Goal: Information Seeking & Learning: Learn about a topic

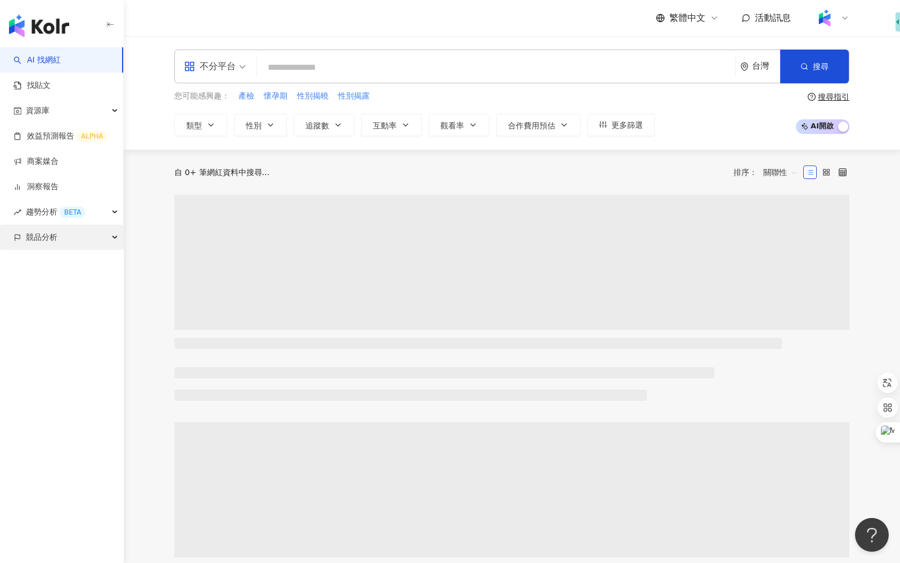
click at [44, 241] on span "競品分析" at bounding box center [42, 236] width 32 height 25
click at [829, 21] on img at bounding box center [824, 17] width 21 height 21
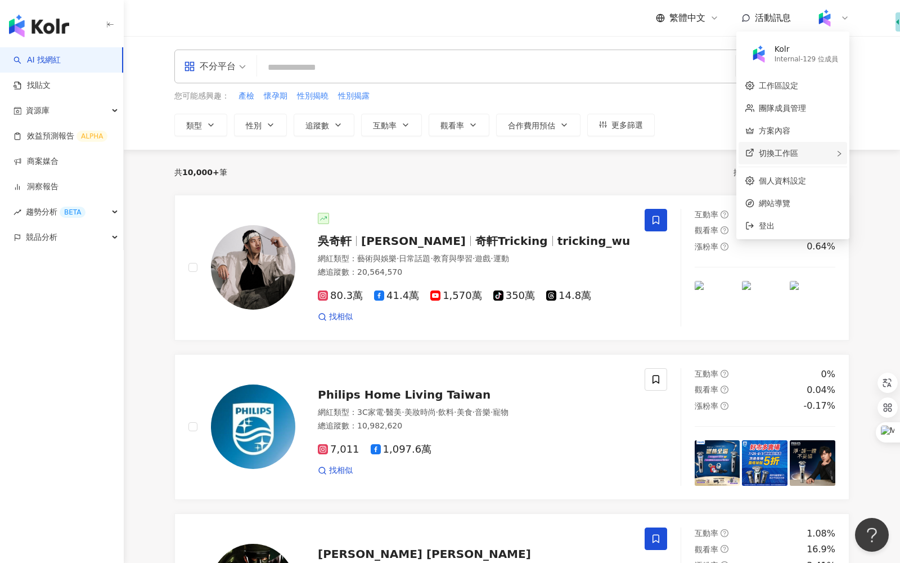
click at [817, 153] on div "切換工作區" at bounding box center [793, 153] width 109 height 23
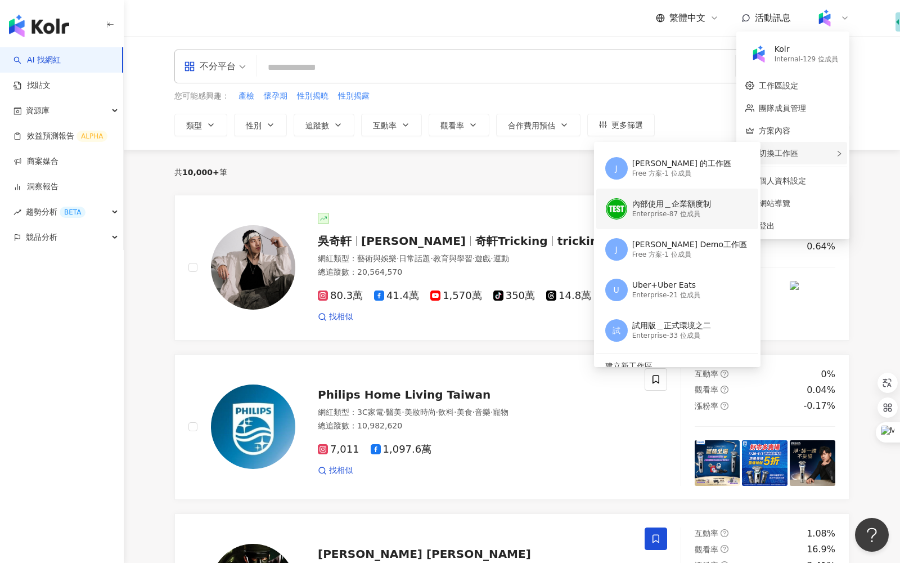
scroll to position [88, 0]
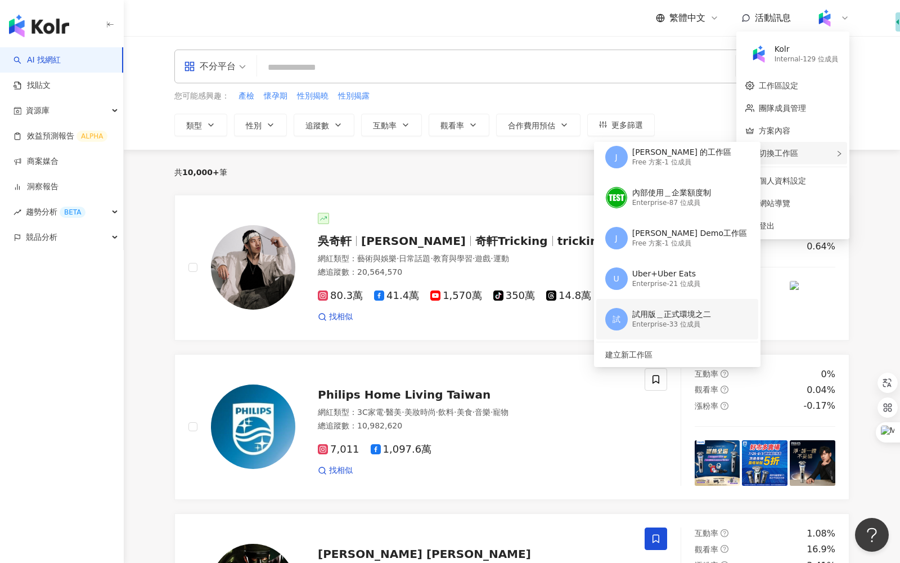
click at [658, 318] on div "試用版＿正式環境之二" at bounding box center [671, 314] width 79 height 11
click at [658, 318] on div at bounding box center [656, 268] width 23 height 118
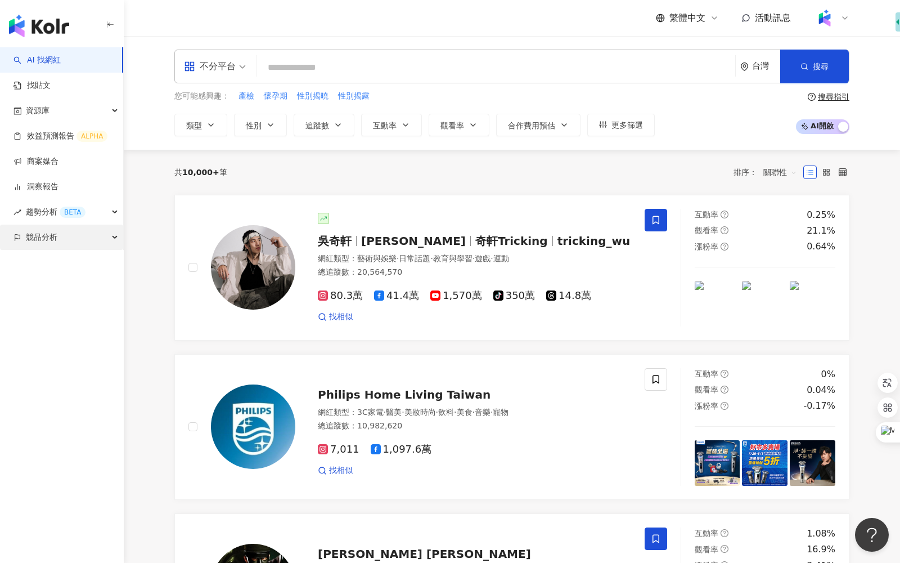
click at [48, 233] on span "競品分析" at bounding box center [42, 236] width 32 height 25
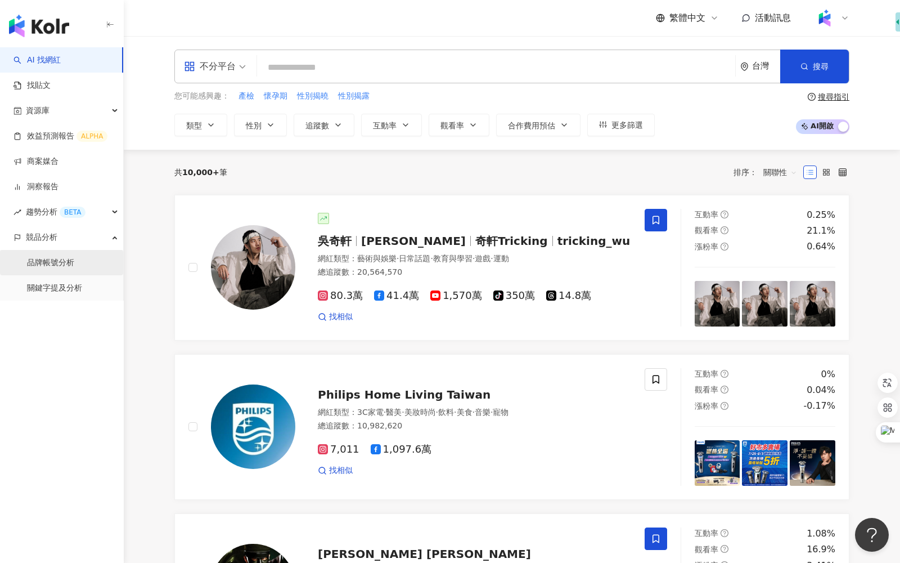
click at [57, 259] on link "品牌帳號分析" at bounding box center [50, 262] width 47 height 11
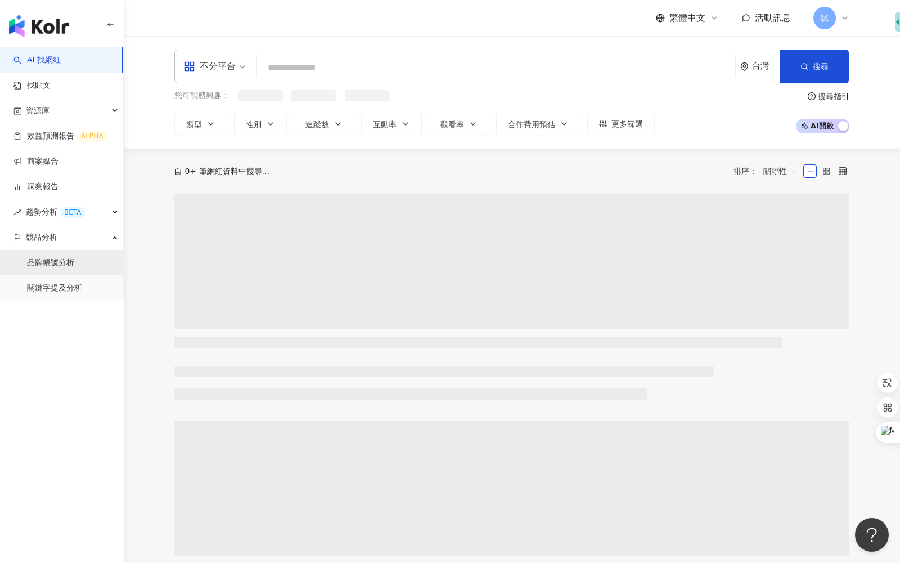
click at [69, 260] on link "品牌帳號分析" at bounding box center [50, 262] width 47 height 11
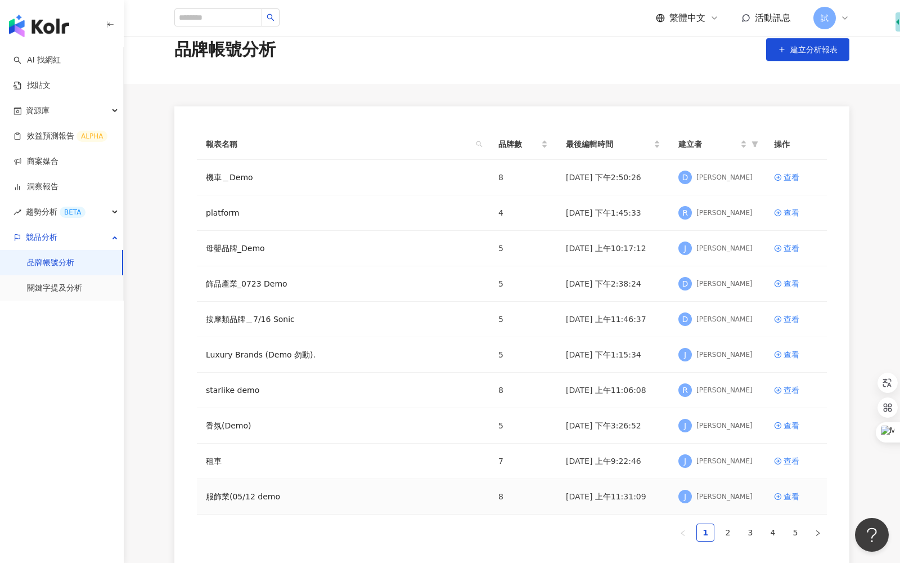
scroll to position [24, 0]
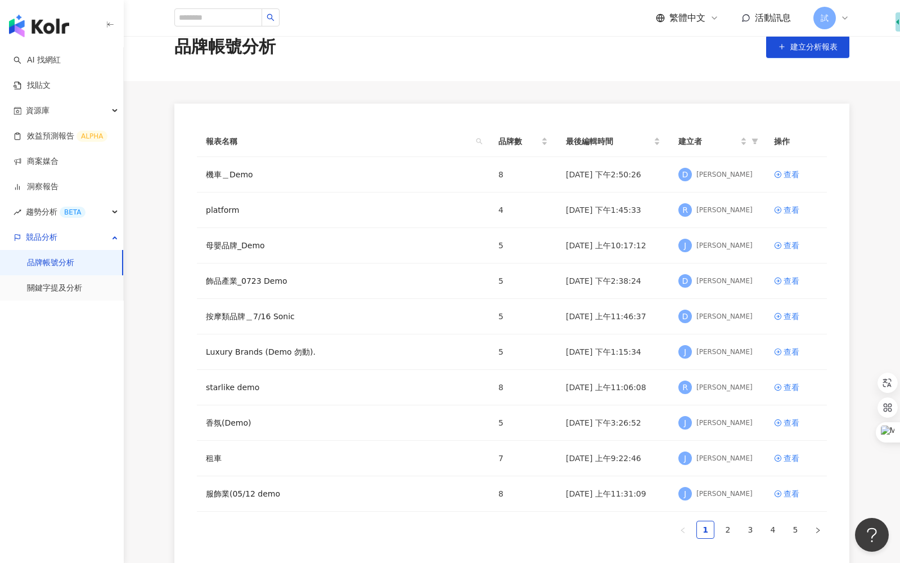
click at [840, 23] on div "試" at bounding box center [831, 18] width 36 height 23
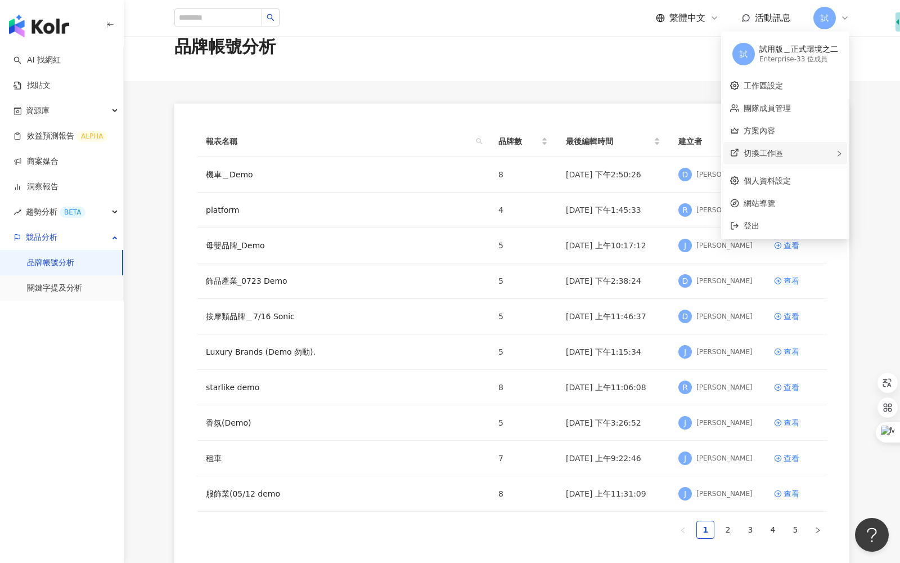
click at [804, 156] on div "切換工作區" at bounding box center [785, 153] width 124 height 23
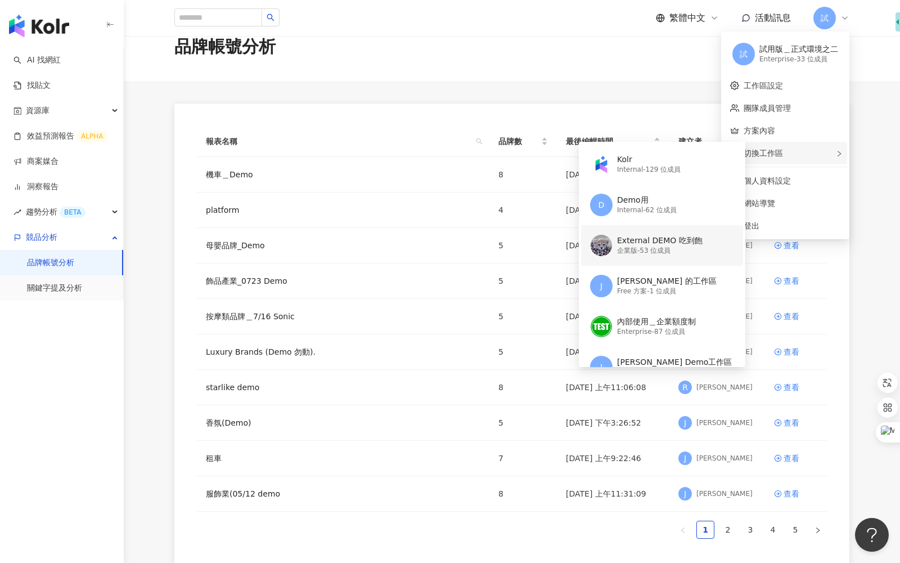
click at [685, 244] on div "External DEMO 吃到飽" at bounding box center [660, 240] width 86 height 11
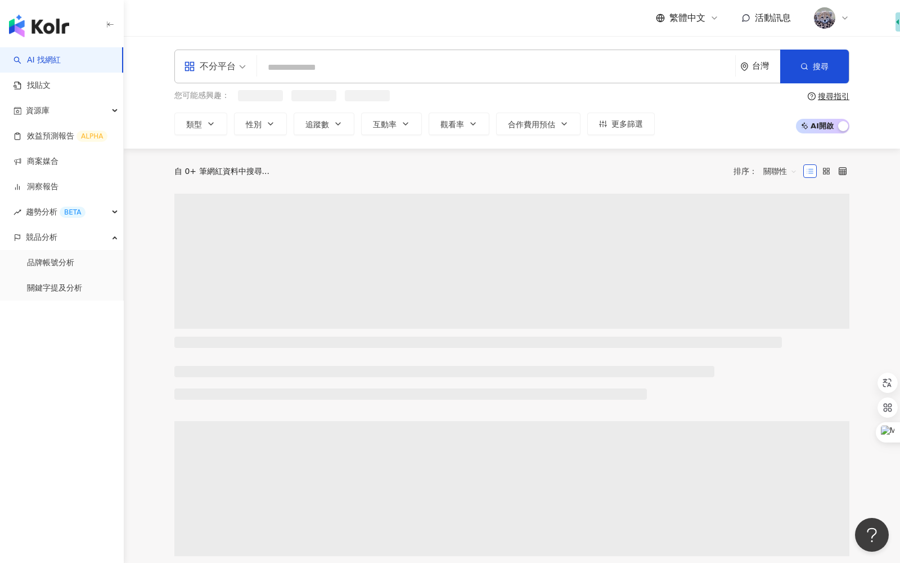
click at [843, 23] on div at bounding box center [831, 18] width 36 height 23
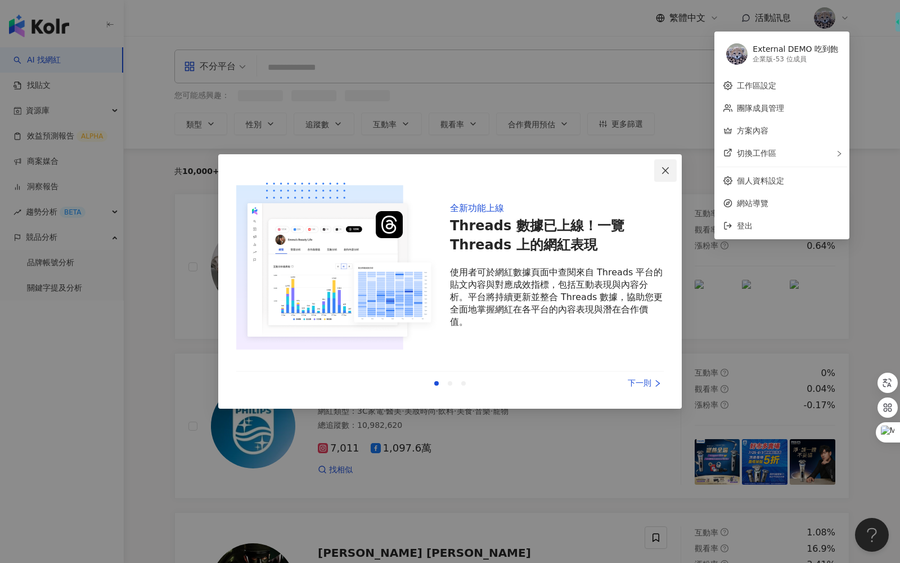
click at [665, 168] on icon "close" at bounding box center [665, 170] width 9 height 9
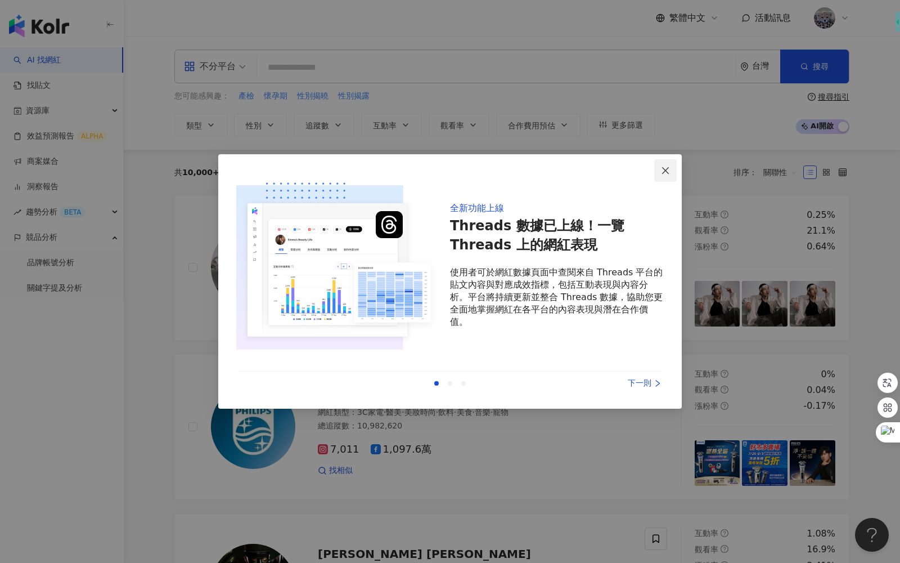
click at [661, 177] on button "Close" at bounding box center [665, 170] width 23 height 23
click at [669, 174] on icon "close" at bounding box center [665, 170] width 9 height 9
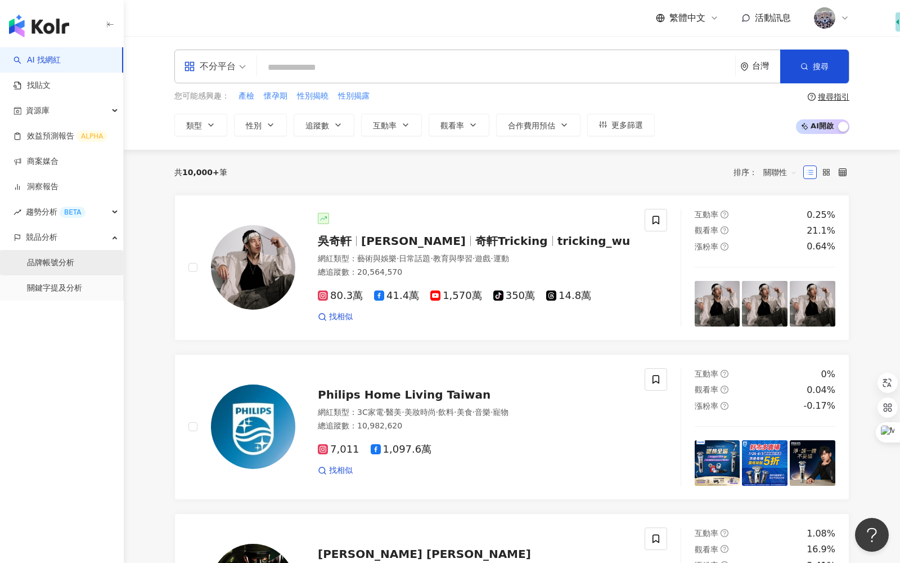
click at [74, 262] on link "品牌帳號分析" at bounding box center [50, 262] width 47 height 11
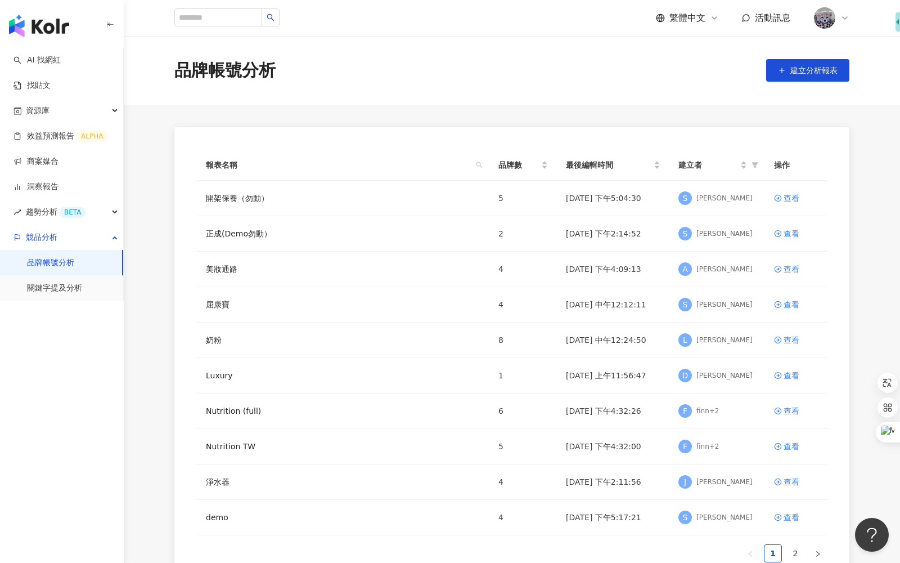
click at [827, 23] on img at bounding box center [824, 17] width 21 height 21
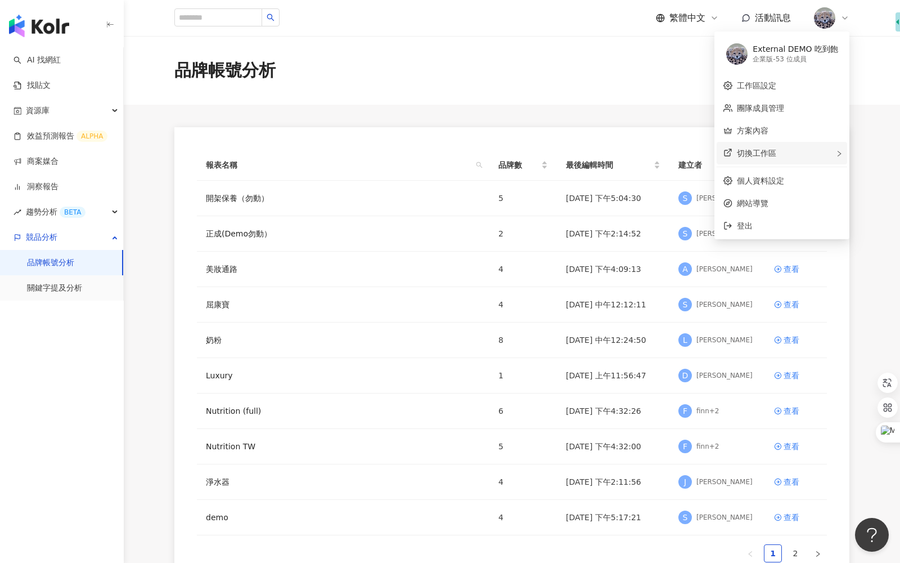
click at [813, 159] on div "切換工作區" at bounding box center [782, 153] width 131 height 23
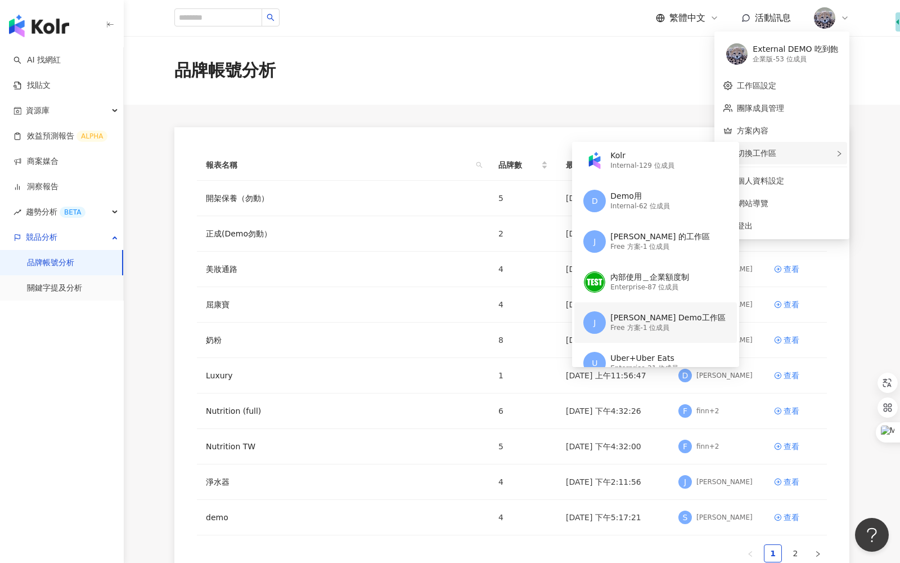
scroll to position [5, 0]
click at [658, 201] on div "Internal - 62 位成員" at bounding box center [640, 205] width 60 height 10
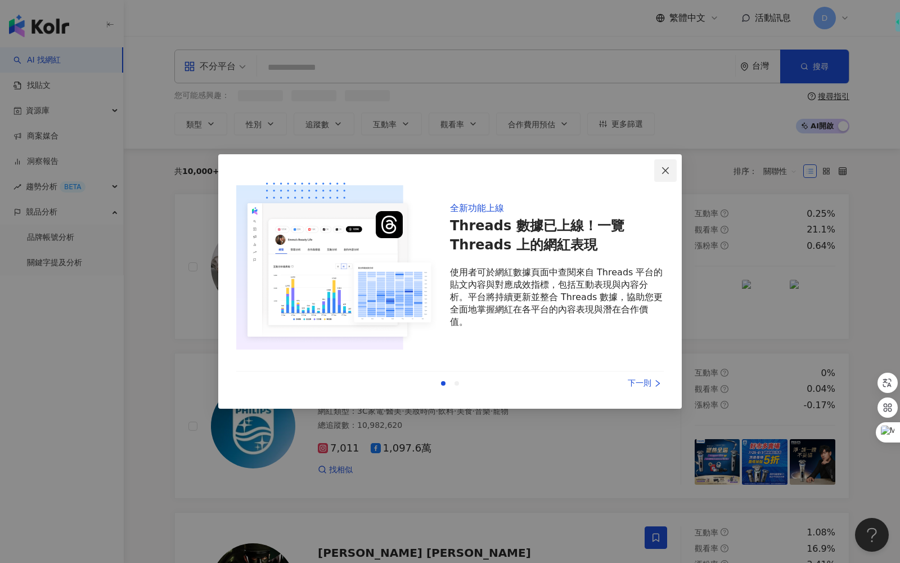
click at [669, 171] on icon "close" at bounding box center [665, 170] width 9 height 9
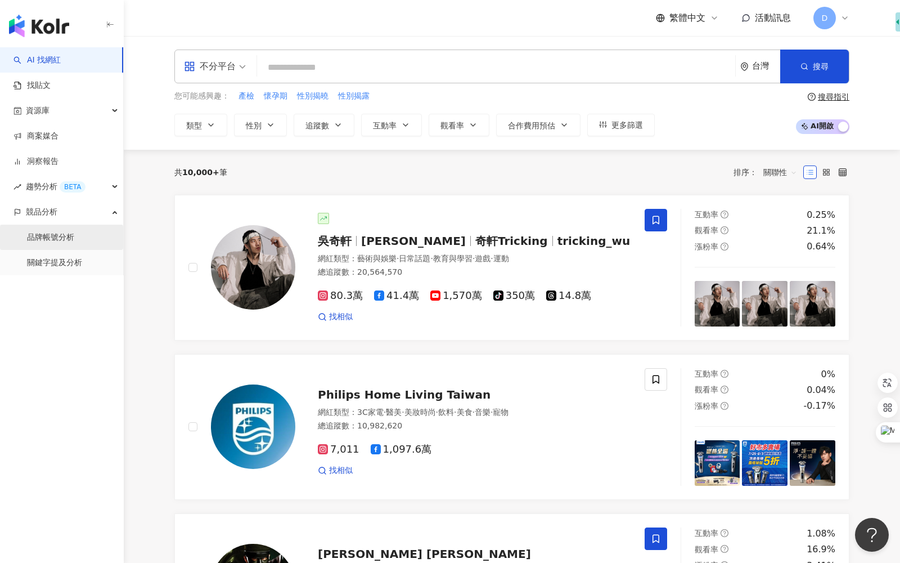
click at [50, 240] on link "品牌帳號分析" at bounding box center [50, 237] width 47 height 11
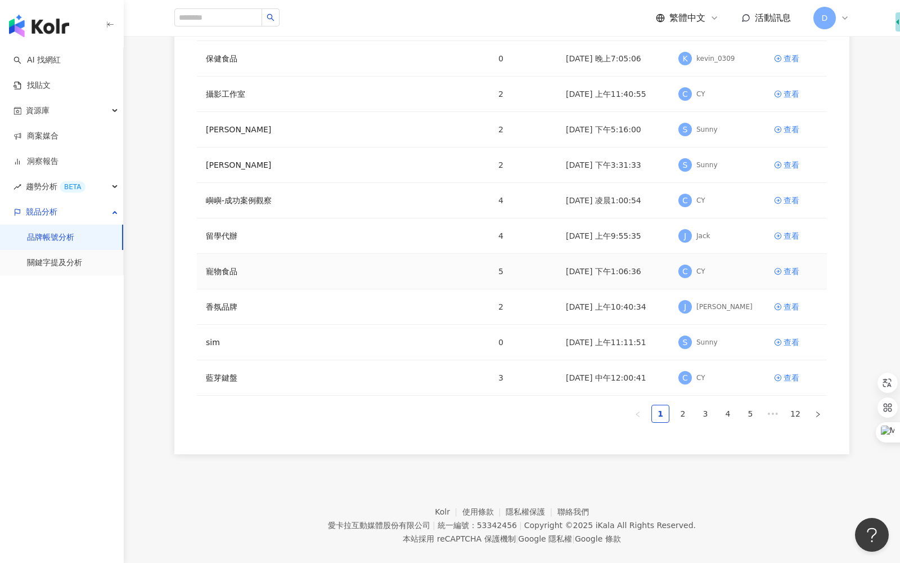
scroll to position [142, 0]
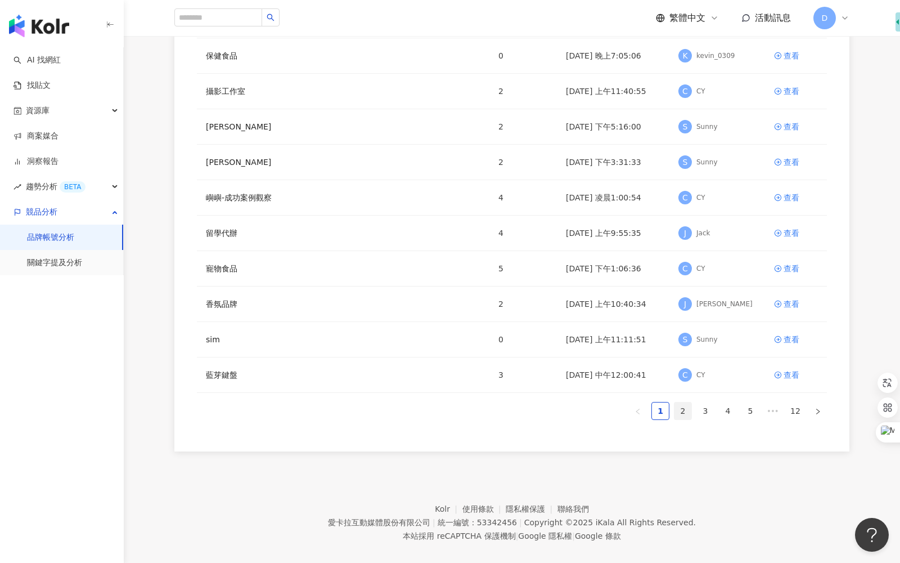
click at [682, 408] on link "2" at bounding box center [682, 410] width 17 height 17
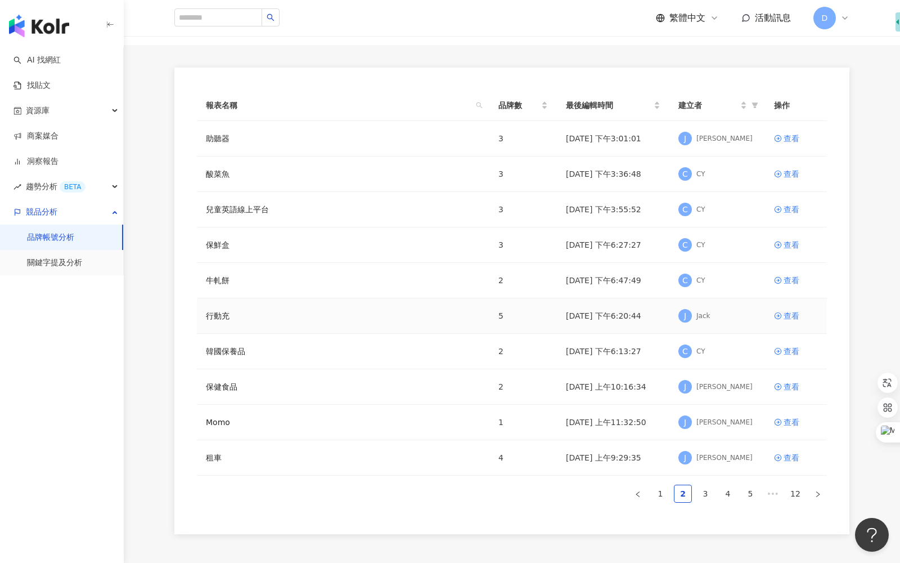
scroll to position [68, 0]
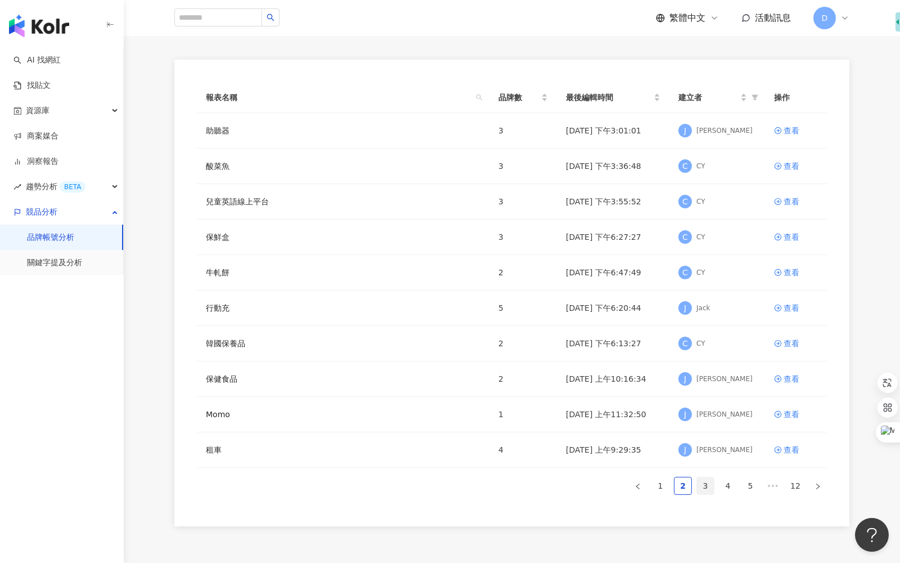
click at [708, 485] on link "3" at bounding box center [705, 485] width 17 height 17
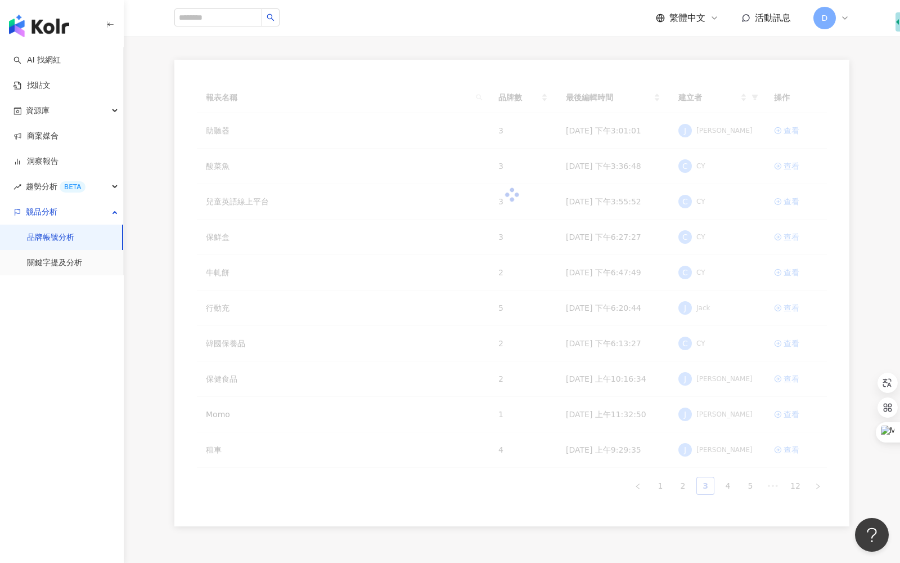
click at [708, 485] on div "報表名稱 品牌數 最後編輯時間 建立者 操作 助聽器 3 2025/6/5 下午3:01:01 J Joyce Chung 查看 酸菜魚 3 2025/6/4…" at bounding box center [512, 288] width 630 height 412
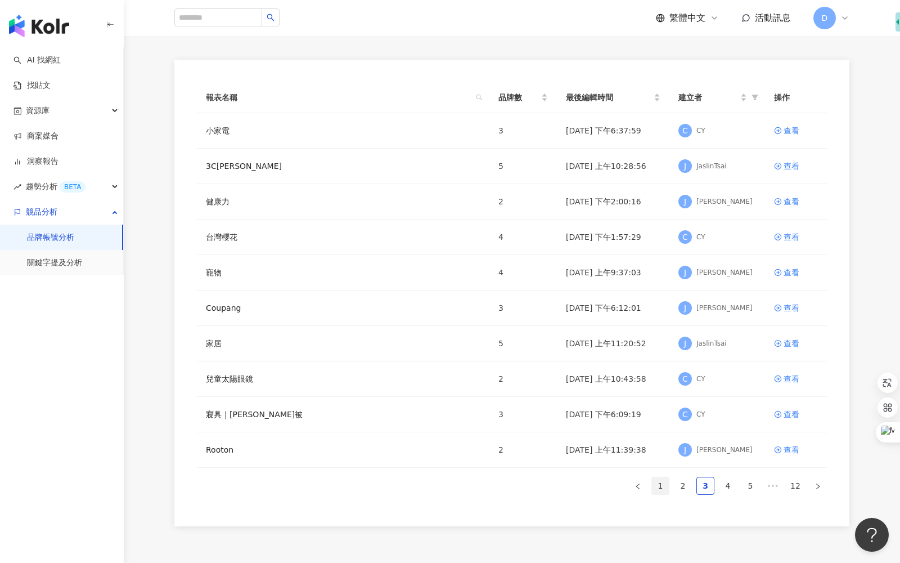
click at [660, 486] on link "1" at bounding box center [660, 485] width 17 height 17
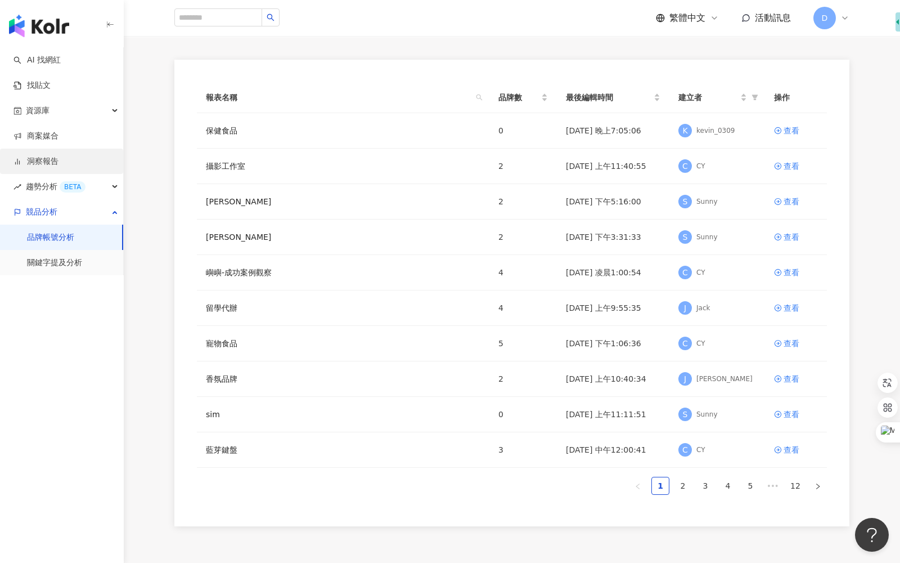
scroll to position [0, 0]
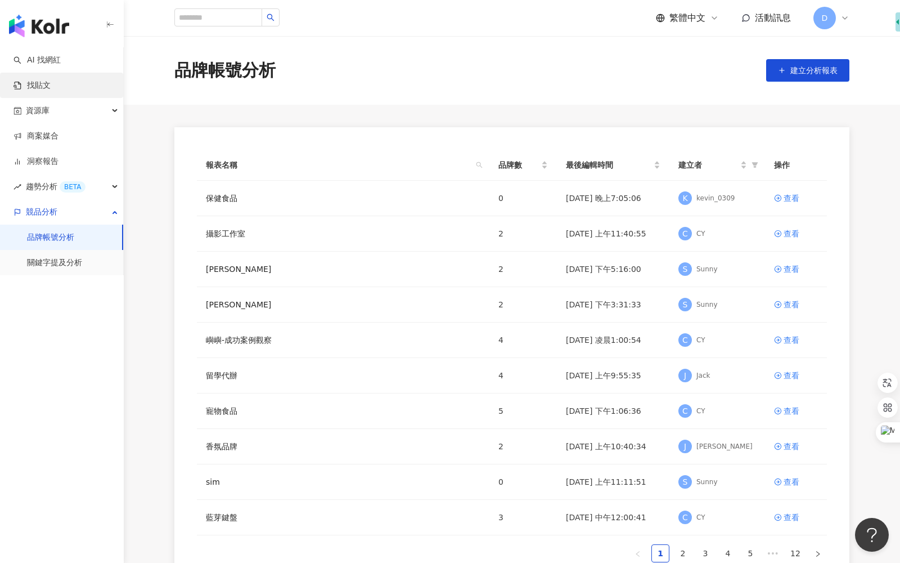
click at [51, 91] on link "找貼文" at bounding box center [32, 85] width 37 height 11
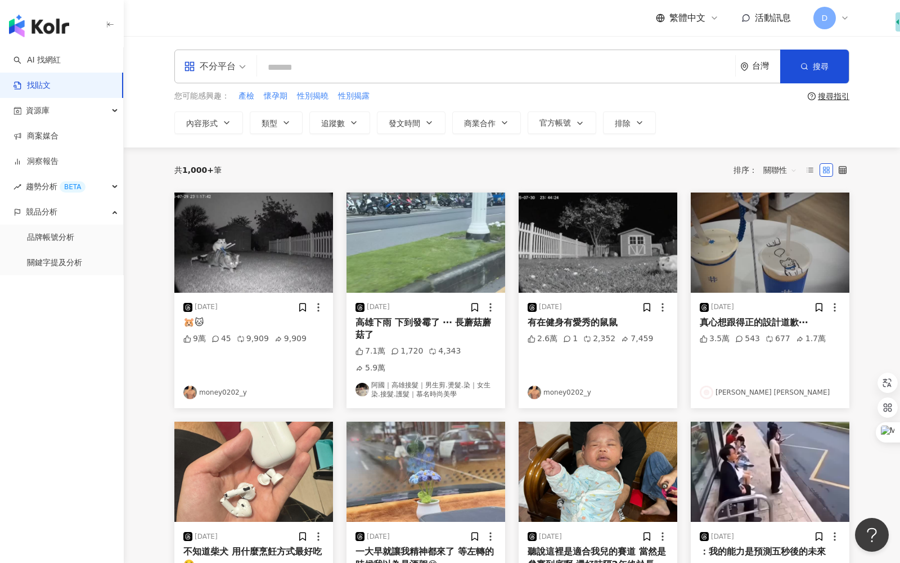
click at [51, 88] on link "找貼文" at bounding box center [32, 85] width 37 height 11
click at [197, 78] on span at bounding box center [215, 66] width 62 height 33
click at [460, 158] on div "共 1,000+ 筆 排序： 關聯性" at bounding box center [511, 169] width 675 height 45
click at [624, 123] on span "排除" at bounding box center [623, 123] width 16 height 9
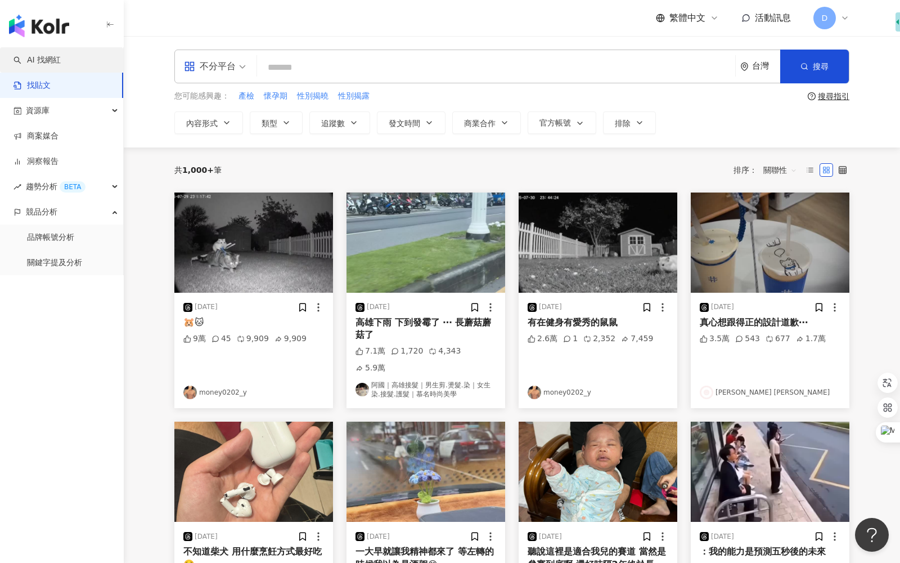
click at [61, 58] on link "AI 找網紅" at bounding box center [37, 60] width 47 height 11
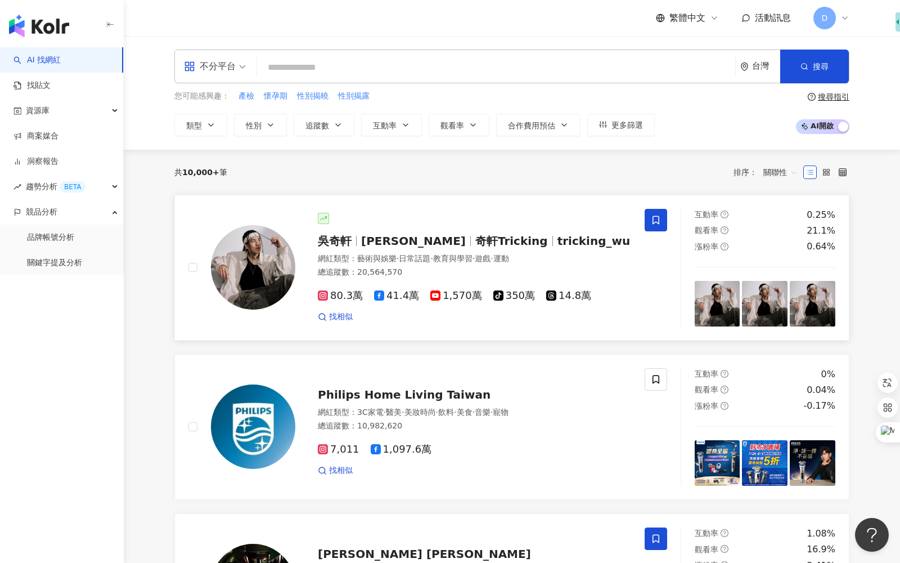
click at [260, 284] on img at bounding box center [253, 267] width 84 height 84
click at [59, 239] on link "品牌帳號分析" at bounding box center [50, 237] width 47 height 11
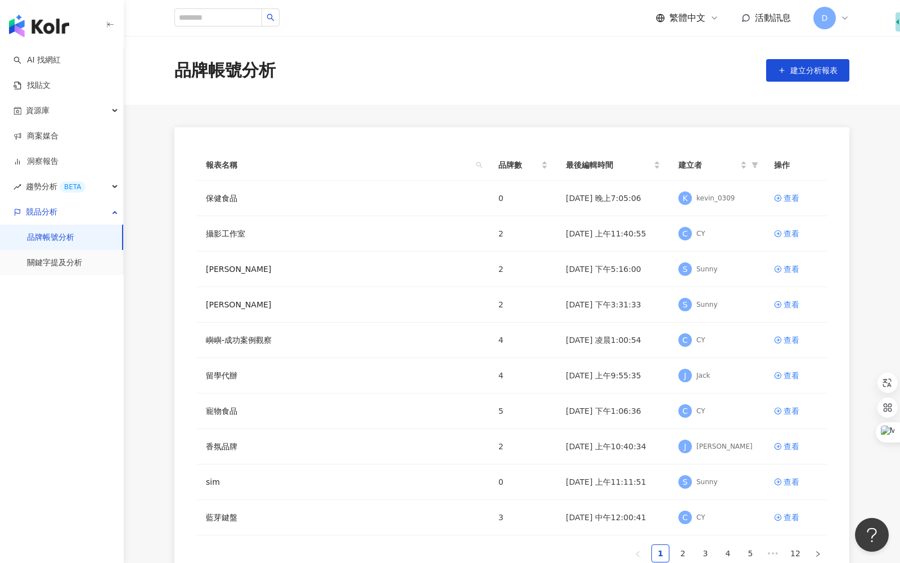
click at [827, 28] on span "D" at bounding box center [824, 18] width 23 height 23
click at [619, 130] on div "報表名稱 品牌數 最後編輯時間 建立者 操作 保健食品 0 2025/8/5 晚上7:05:06 K kevin_0309 查看 攝影工作室 2 2025/7…" at bounding box center [511, 360] width 675 height 466
click at [56, 59] on link "AI 找網紅" at bounding box center [37, 60] width 47 height 11
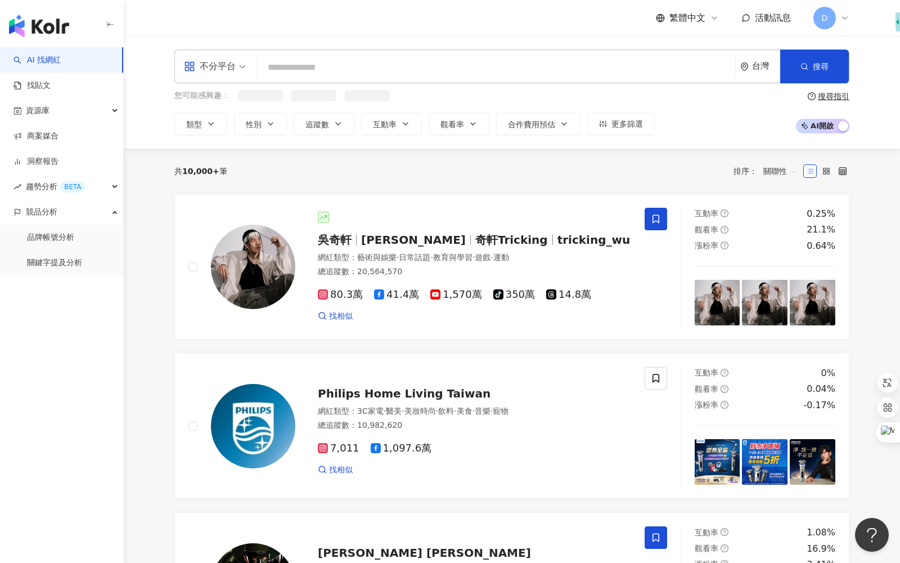
click at [560, 62] on input "search" at bounding box center [496, 67] width 469 height 21
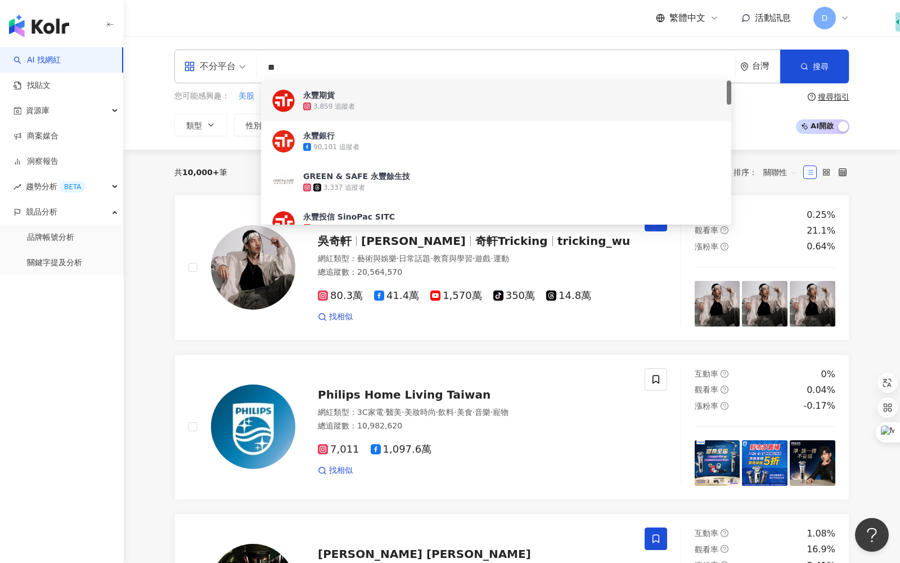
drag, startPoint x: 304, startPoint y: 70, endPoint x: 251, endPoint y: 70, distance: 52.9
click at [251, 70] on div "不分平台 ** 台灣 搜尋 134e55ab-3b57-4794-8994-25677d92c466 07f0feb8-c75c-4dd2-ac70-7915…" at bounding box center [511, 67] width 675 height 34
paste input "**********"
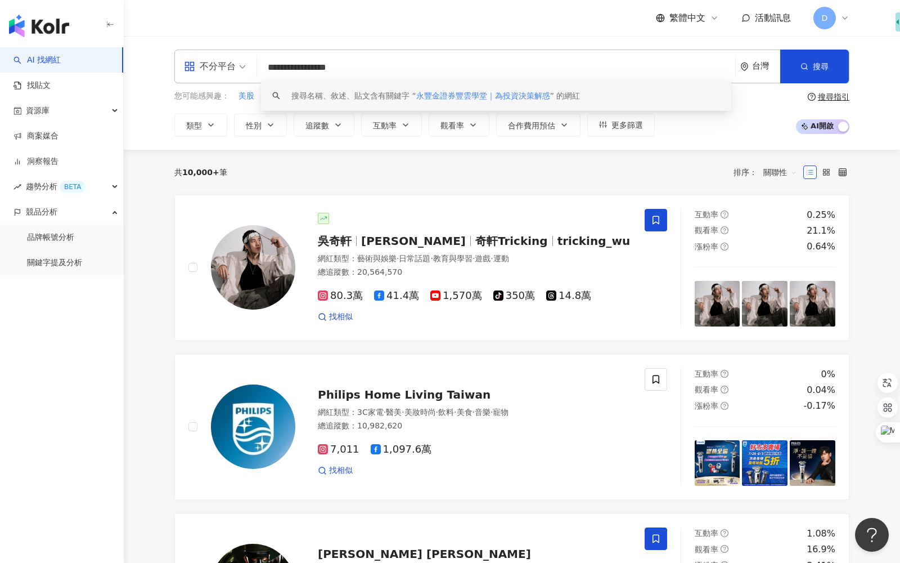
drag, startPoint x: 347, startPoint y: 69, endPoint x: 494, endPoint y: 69, distance: 146.8
click at [494, 69] on input "**********" at bounding box center [496, 67] width 469 height 21
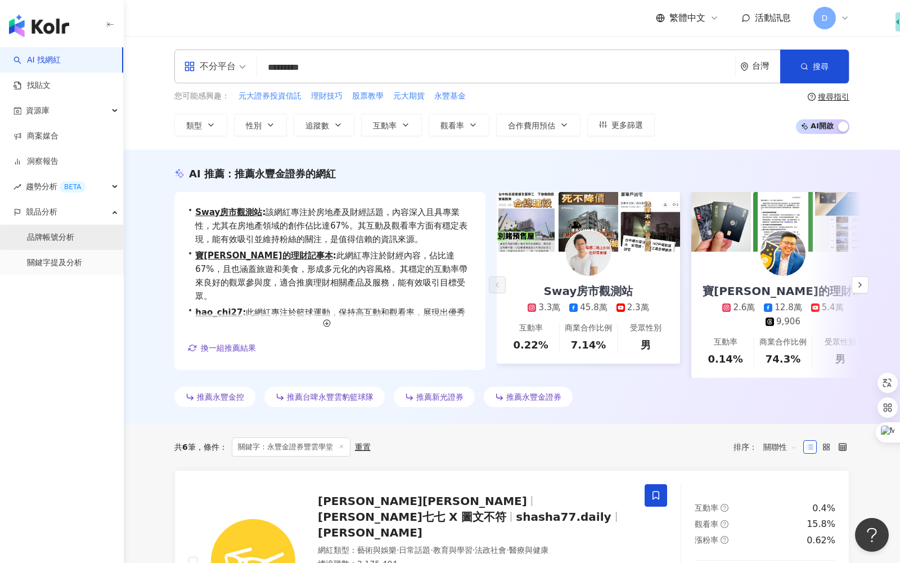
type input "*********"
click at [61, 238] on link "品牌帳號分析" at bounding box center [50, 237] width 47 height 11
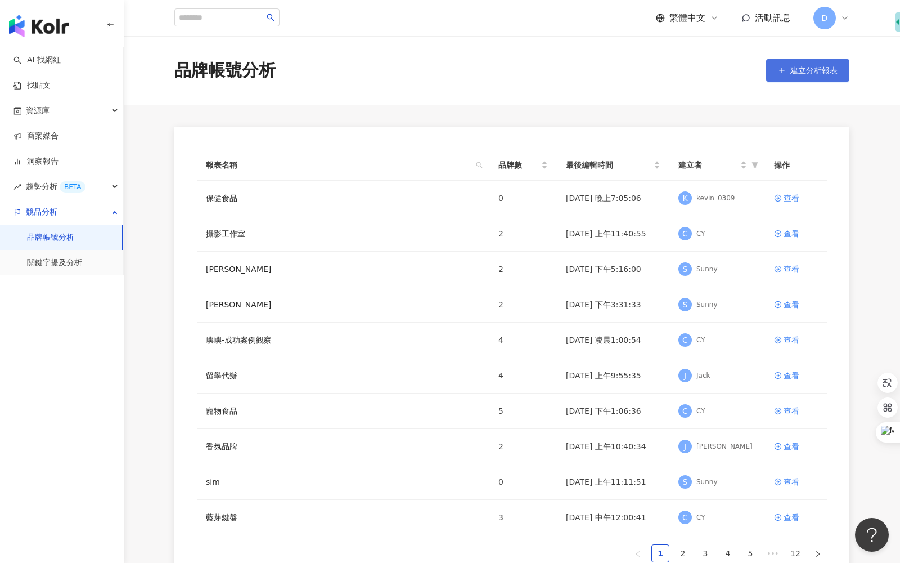
click at [816, 77] on button "建立分析報表" at bounding box center [807, 70] width 83 height 23
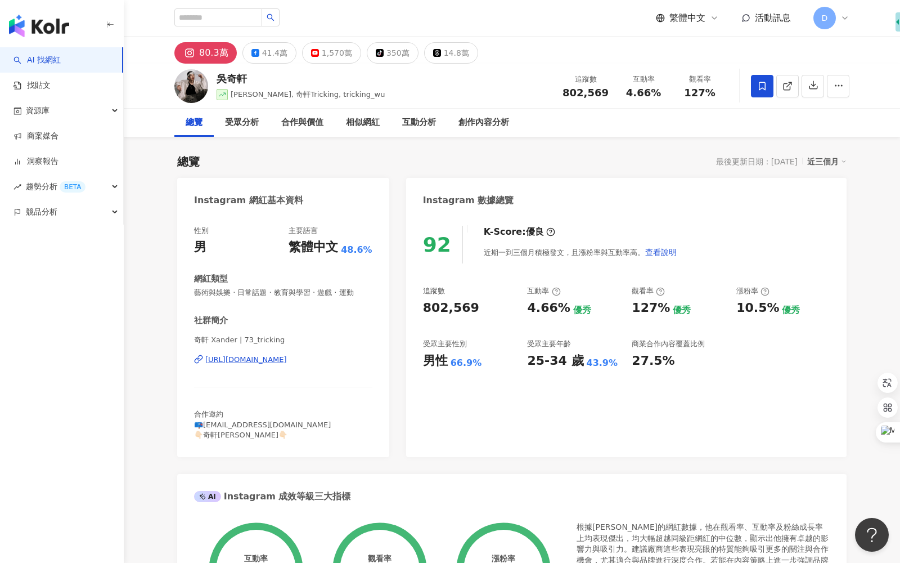
click at [61, 59] on link "AI 找網紅" at bounding box center [37, 60] width 47 height 11
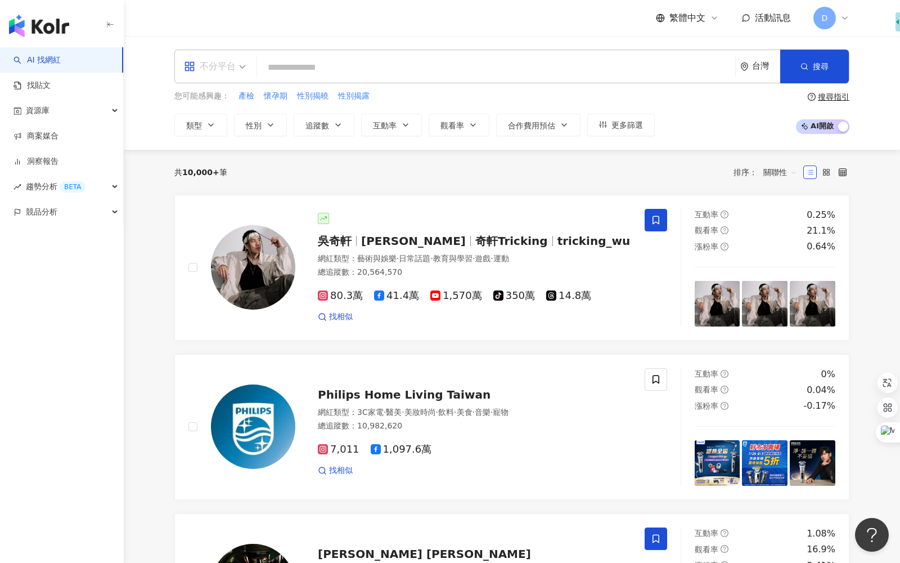
click at [222, 80] on span at bounding box center [215, 66] width 62 height 33
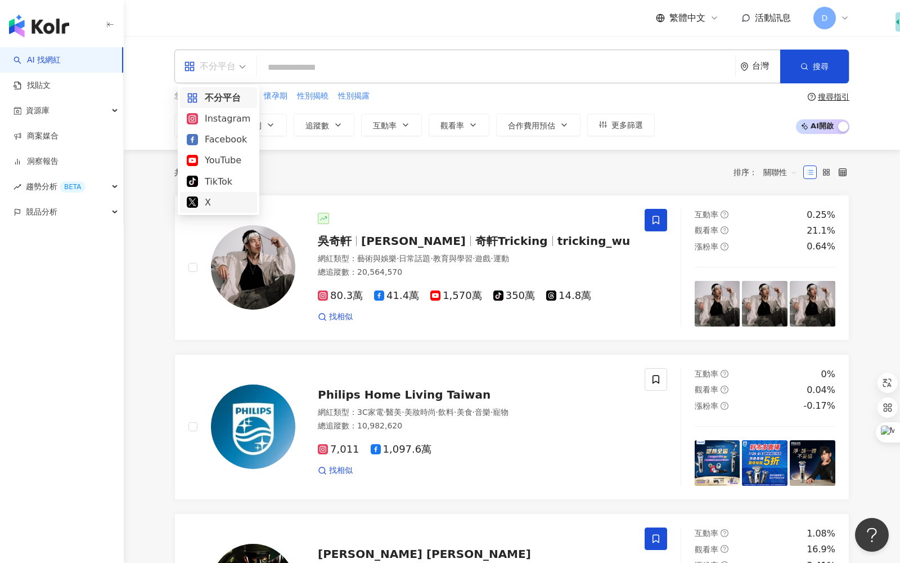
click at [374, 180] on div "共 10,000+ 筆 排序： 關聯性" at bounding box center [511, 172] width 675 height 45
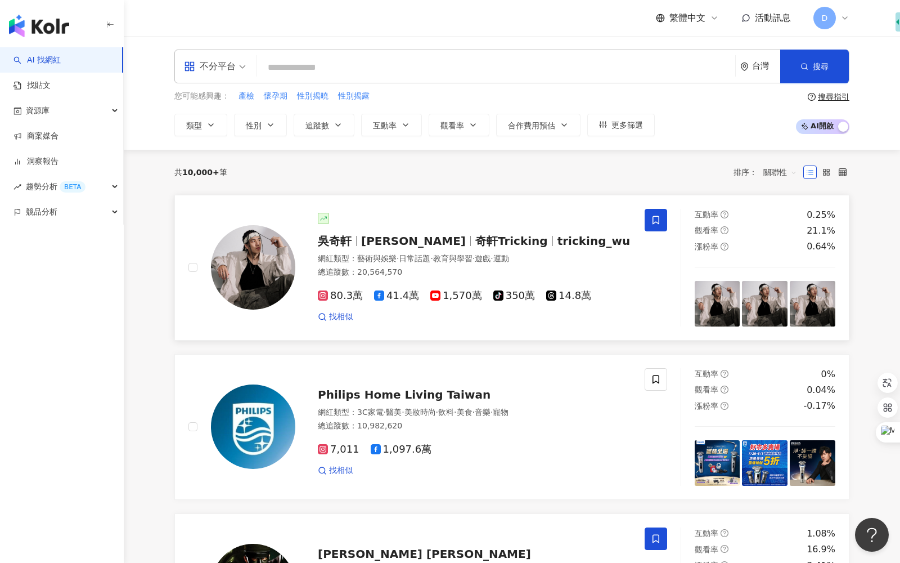
click at [260, 276] on img at bounding box center [253, 267] width 84 height 84
click at [313, 74] on input "search" at bounding box center [496, 67] width 469 height 21
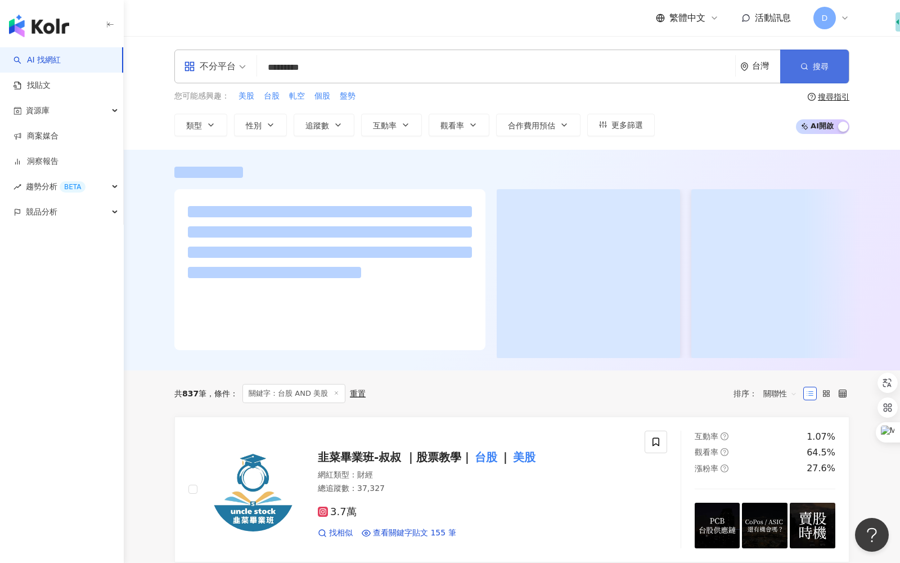
click at [824, 66] on span "搜尋" at bounding box center [821, 66] width 16 height 9
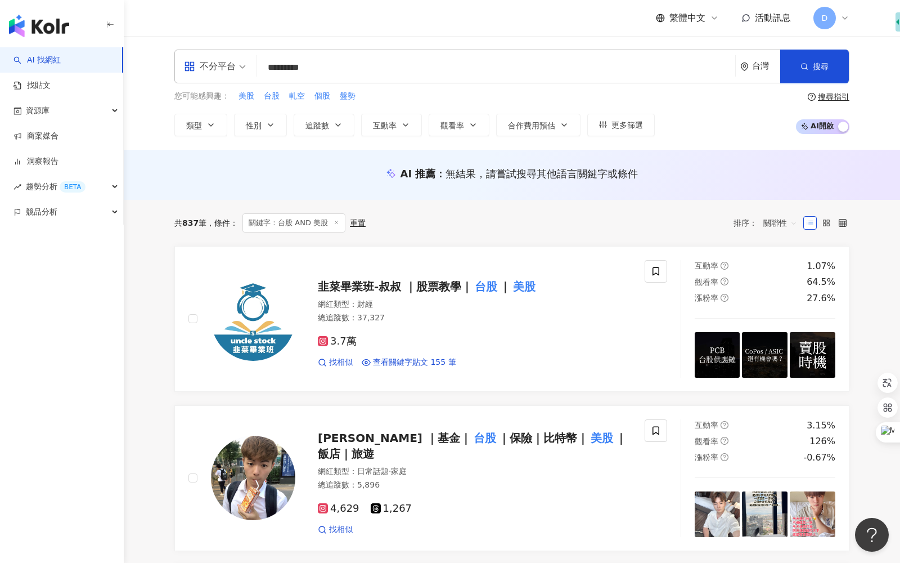
click at [834, 96] on div "搜尋指引" at bounding box center [834, 96] width 32 height 9
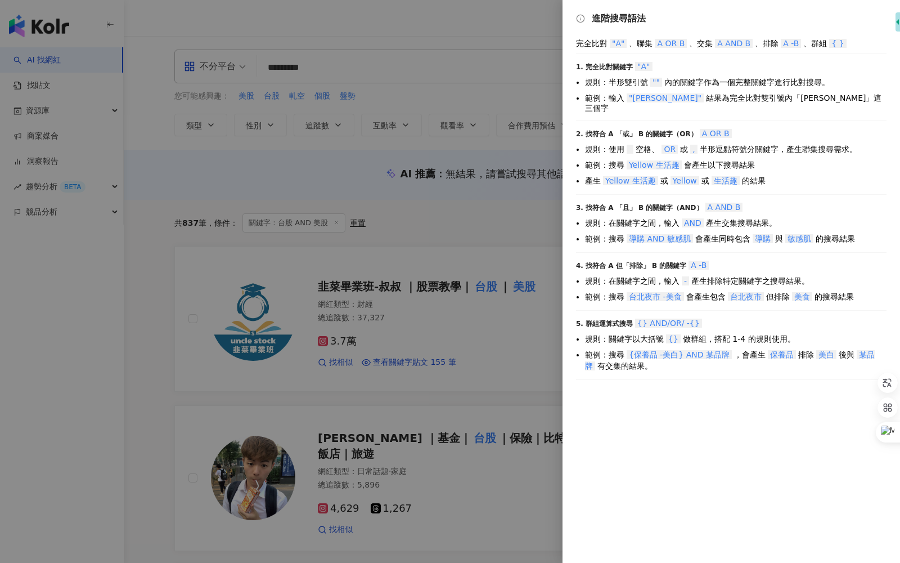
click at [510, 210] on div at bounding box center [450, 281] width 900 height 563
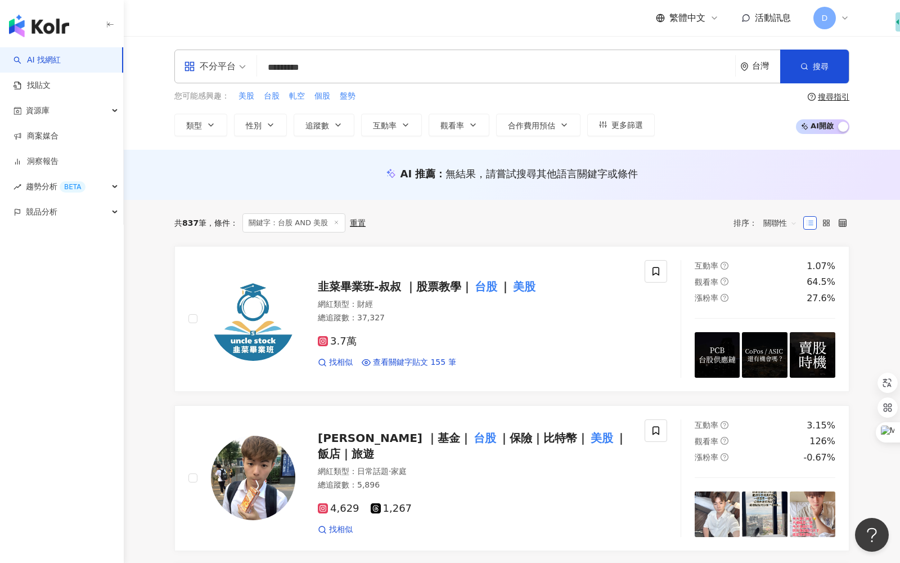
click at [551, 209] on div "共 837 筆 條件 ： 關鍵字：台股 AND 美股 重置 排序： 關聯性" at bounding box center [511, 223] width 675 height 46
click at [203, 125] on button "類型" at bounding box center [200, 125] width 53 height 23
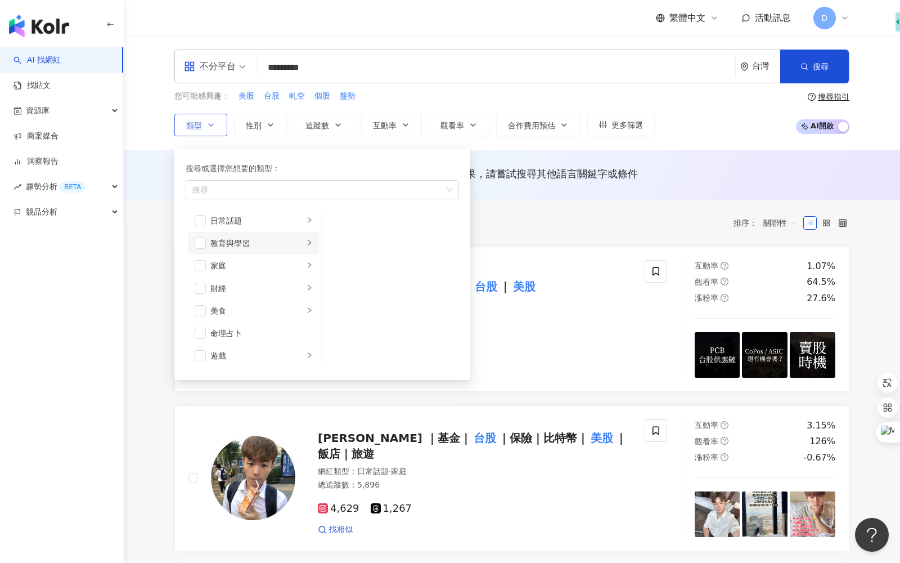
scroll to position [73, 0]
click at [210, 284] on div "財經" at bounding box center [256, 287] width 93 height 12
click at [203, 285] on span "button" at bounding box center [200, 286] width 11 height 11
click at [615, 205] on div "共 837 筆 條件 ： 關鍵字：台股 AND 美股 重置 排序： 關聯性" at bounding box center [511, 223] width 675 height 46
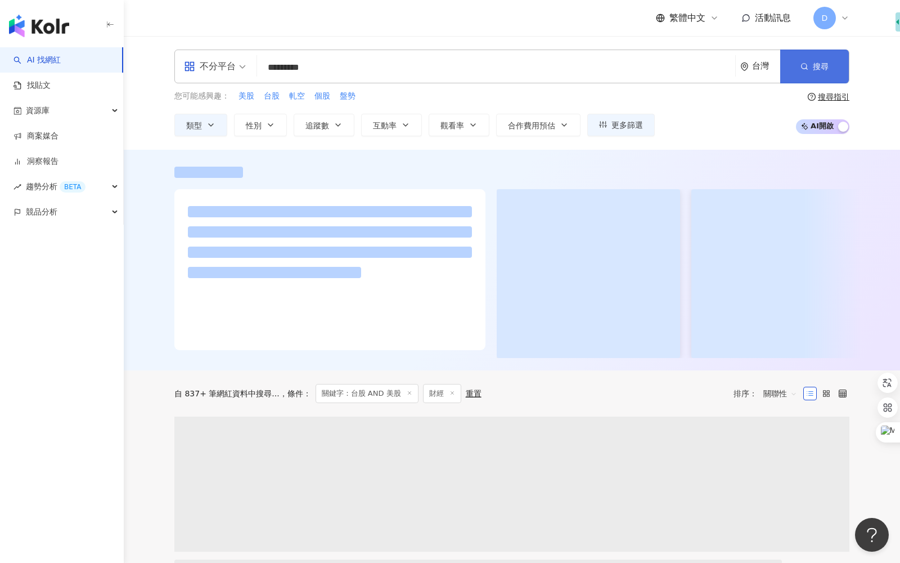
click at [817, 57] on button "搜尋" at bounding box center [814, 67] width 69 height 34
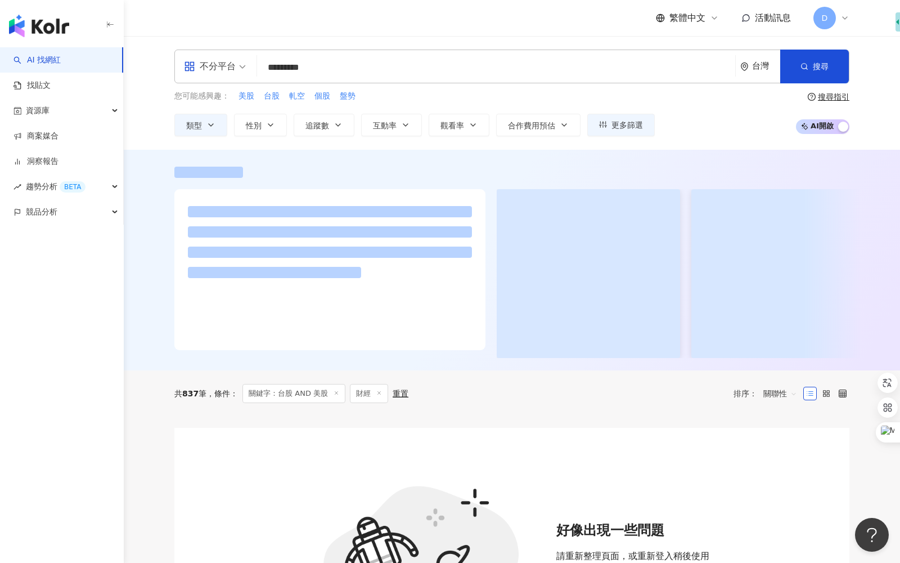
click at [325, 71] on input "*********" at bounding box center [496, 67] width 469 height 21
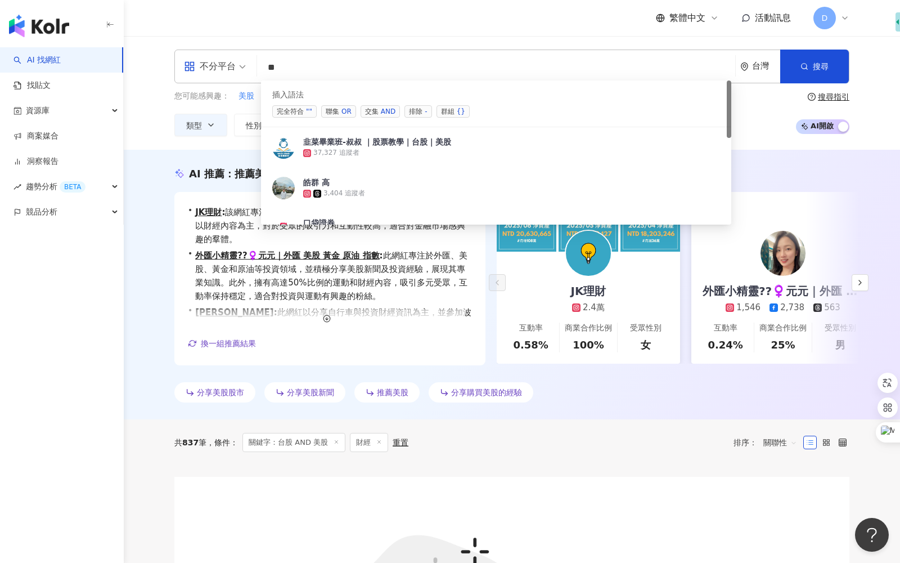
type input "*"
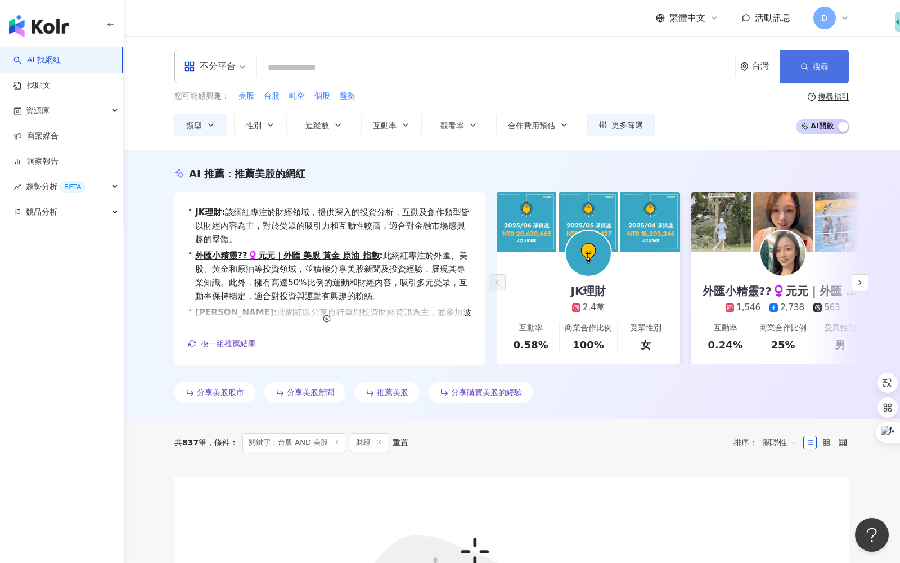
click at [820, 74] on button "搜尋" at bounding box center [814, 67] width 69 height 34
click at [98, 34] on div "button" at bounding box center [62, 23] width 124 height 47
click at [61, 61] on link "AI 找網紅" at bounding box center [37, 60] width 47 height 11
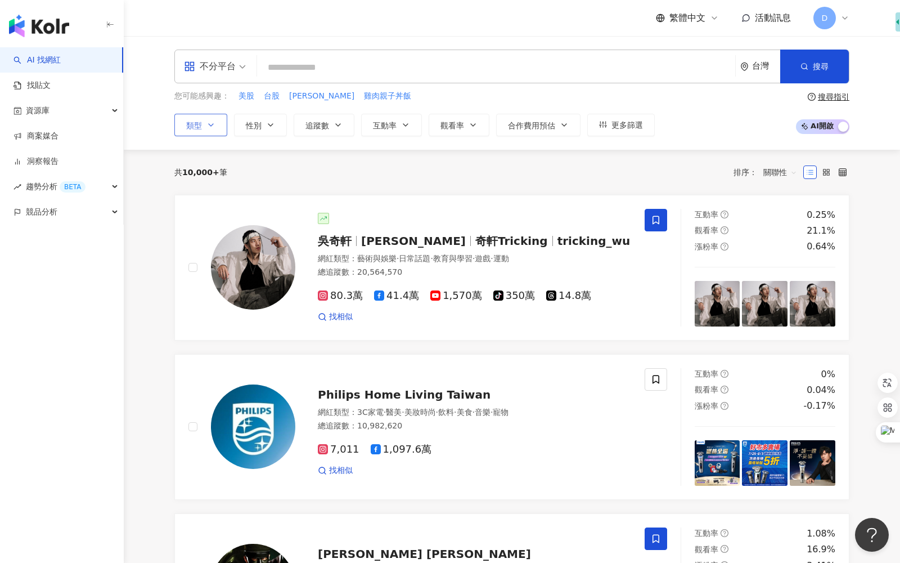
click at [204, 130] on button "類型" at bounding box center [200, 125] width 53 height 23
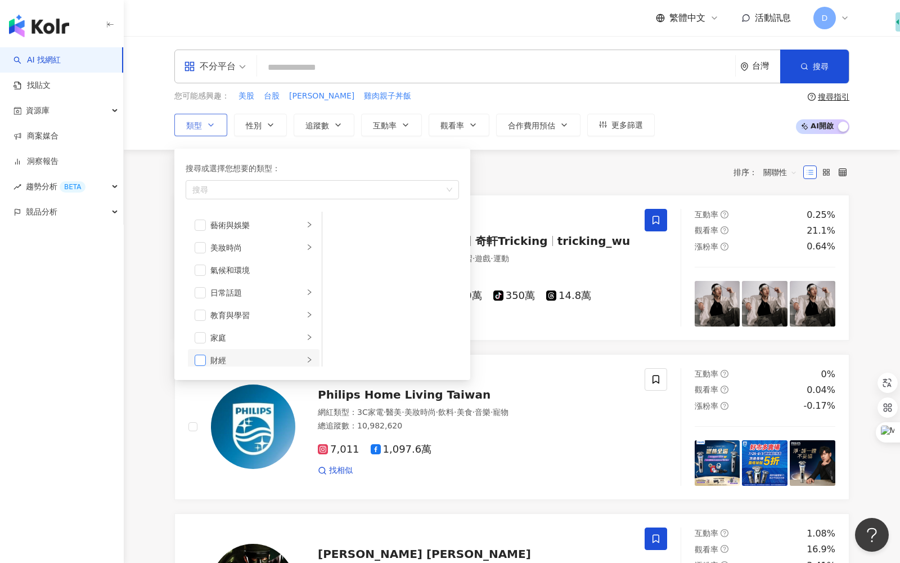
click at [202, 356] on span "button" at bounding box center [200, 359] width 11 height 11
click at [802, 76] on button "搜尋" at bounding box center [814, 67] width 69 height 34
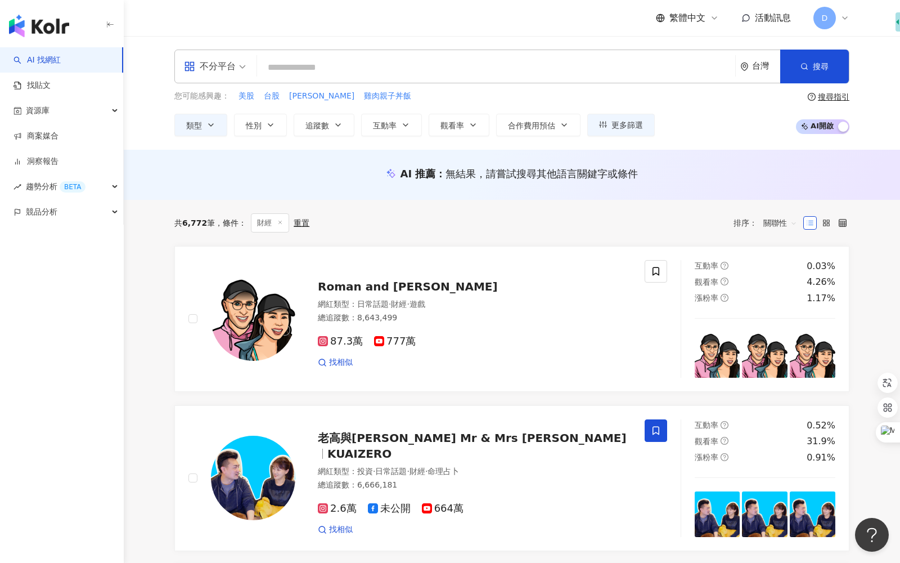
click at [770, 218] on span "關聯性" at bounding box center [780, 223] width 34 height 18
click at [695, 217] on div "共 6,772 筆 條件 ： 財經 重置 排序： 關聯性" at bounding box center [511, 222] width 675 height 19
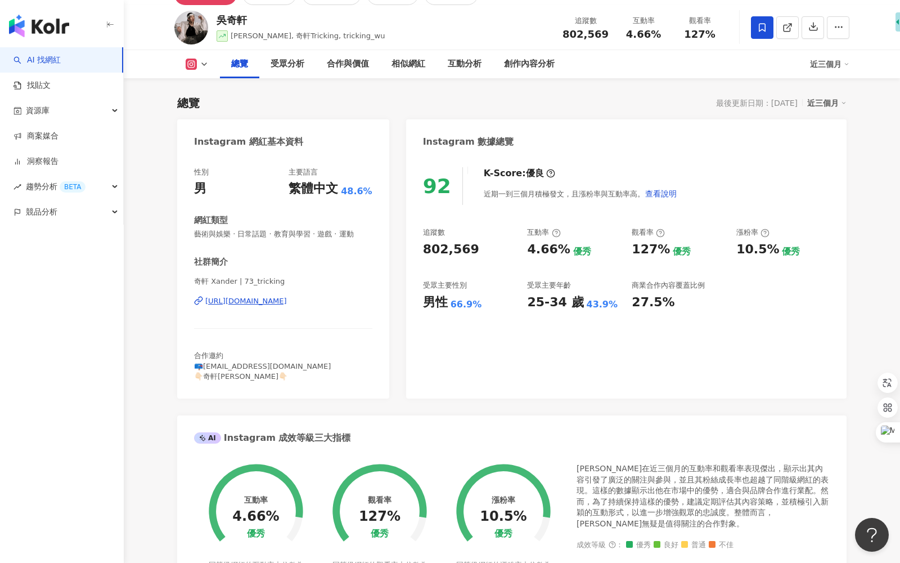
scroll to position [311, 0]
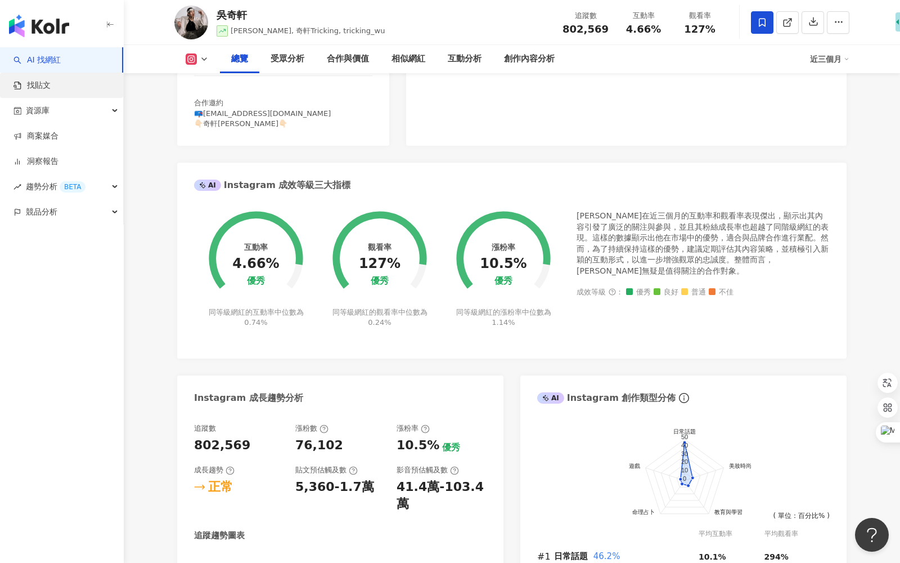
click at [51, 91] on link "找貼文" at bounding box center [32, 85] width 37 height 11
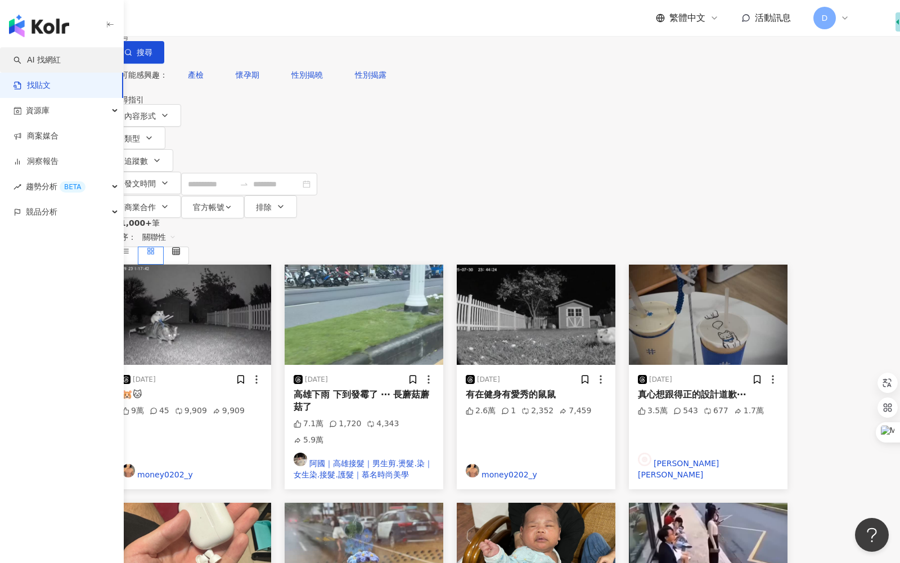
click at [61, 56] on link "AI 找網紅" at bounding box center [37, 60] width 47 height 11
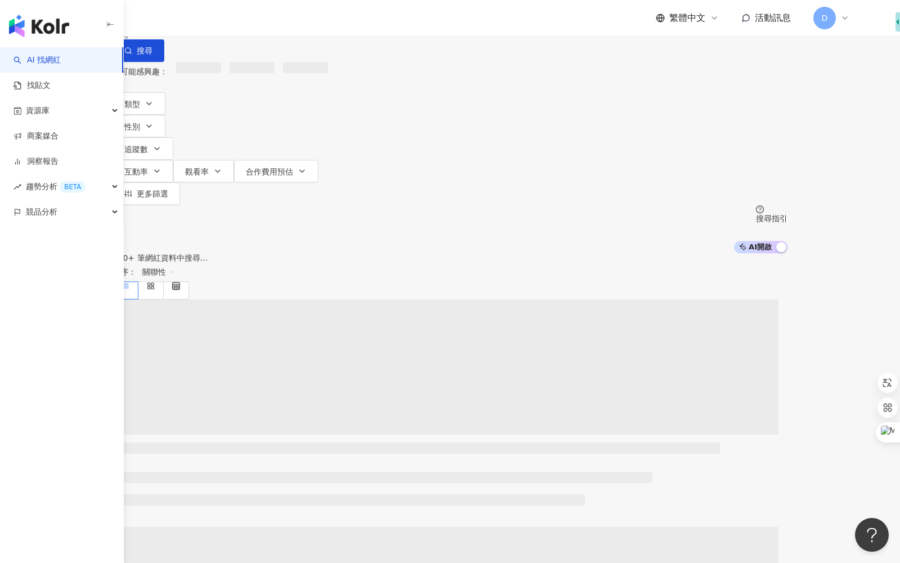
click at [326, 62] on div "不分平台 台灣 搜尋" at bounding box center [450, 31] width 675 height 62
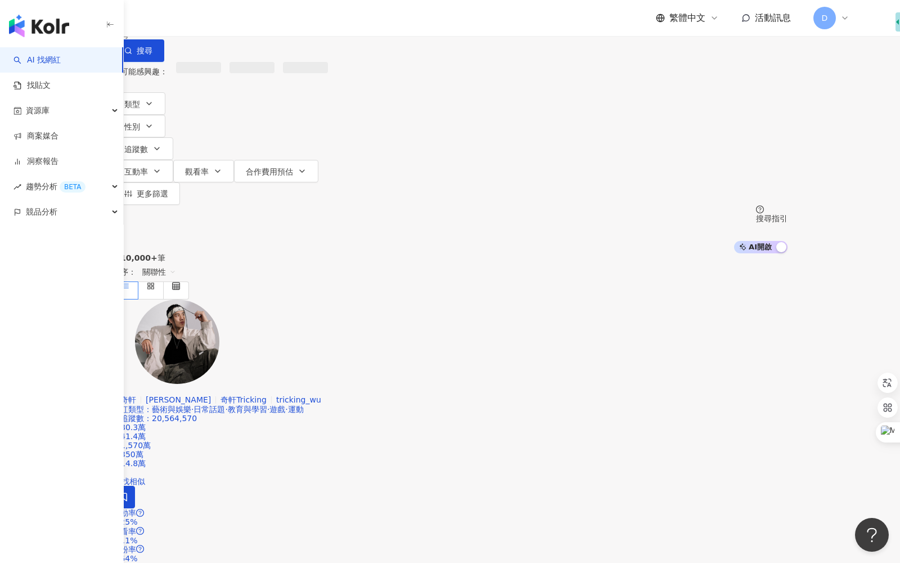
click at [276, 21] on input "search" at bounding box center [230, 10] width 91 height 21
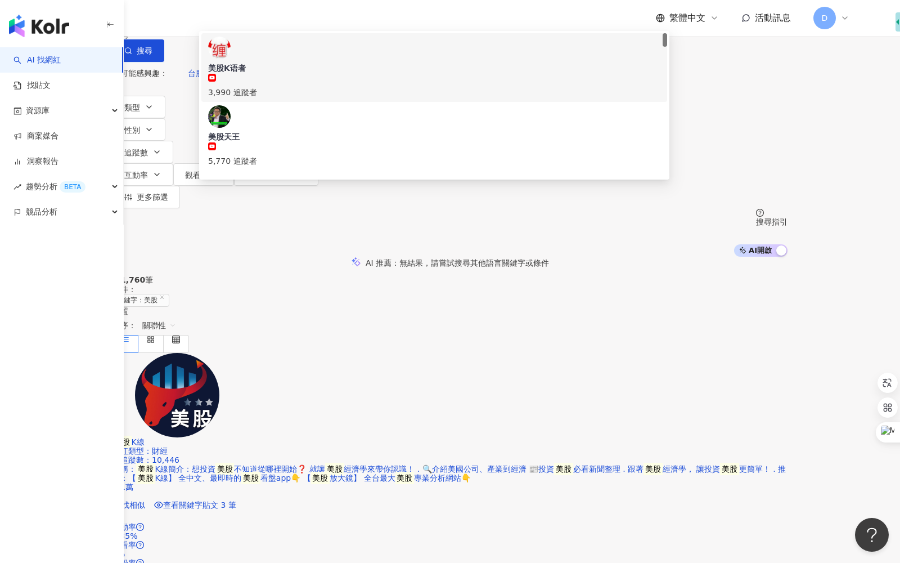
type input "*"
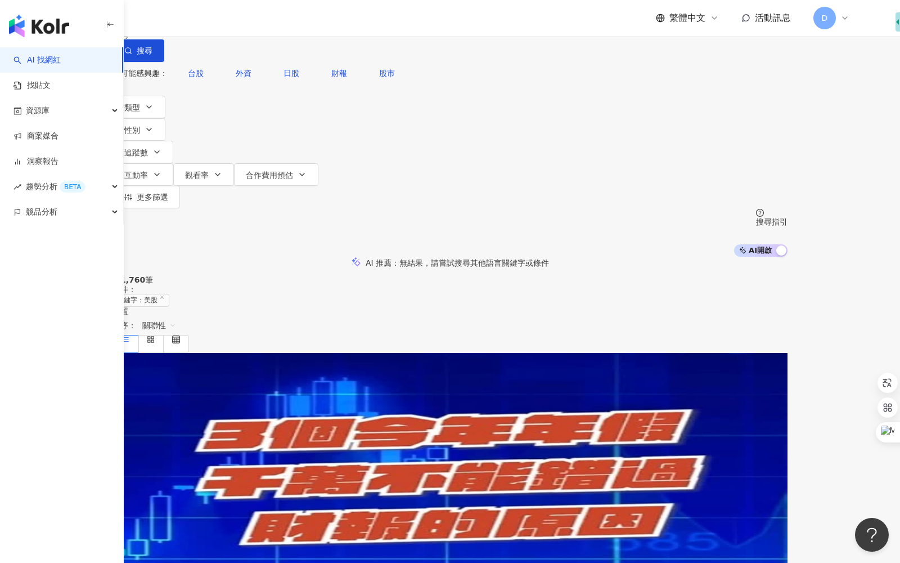
type input "*"
type input "****"
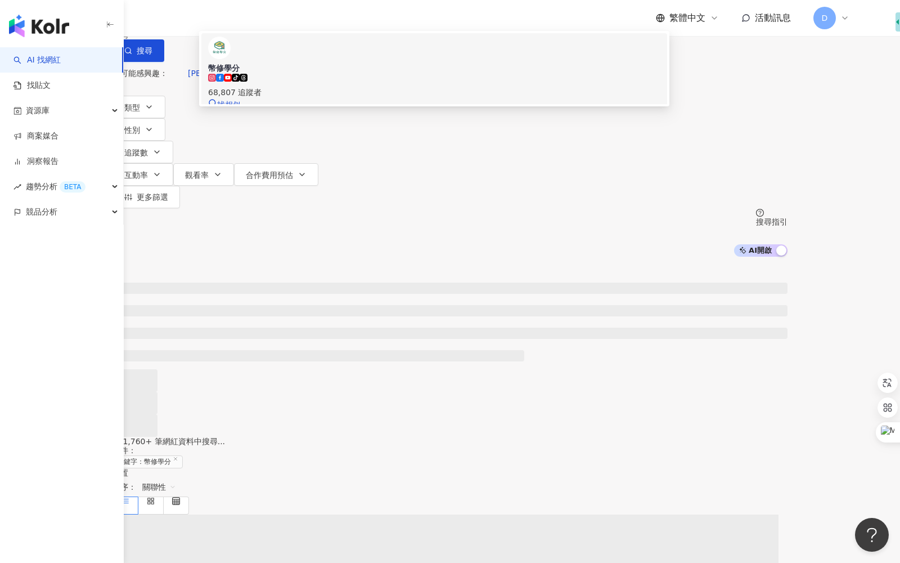
click at [493, 74] on span "幣修學分" at bounding box center [434, 67] width 452 height 11
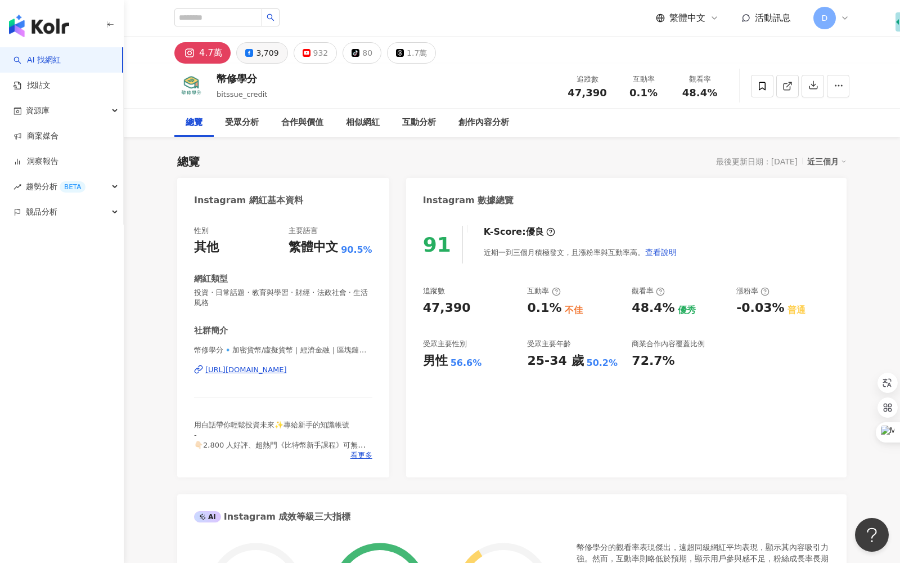
click at [267, 57] on div "3,709" at bounding box center [267, 53] width 23 height 16
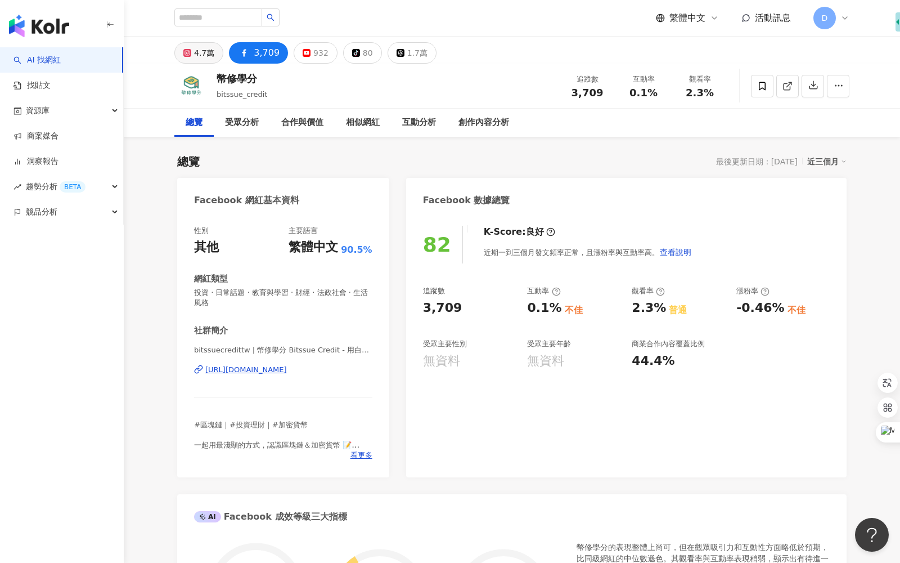
click at [204, 56] on div "4.7萬" at bounding box center [204, 53] width 20 height 16
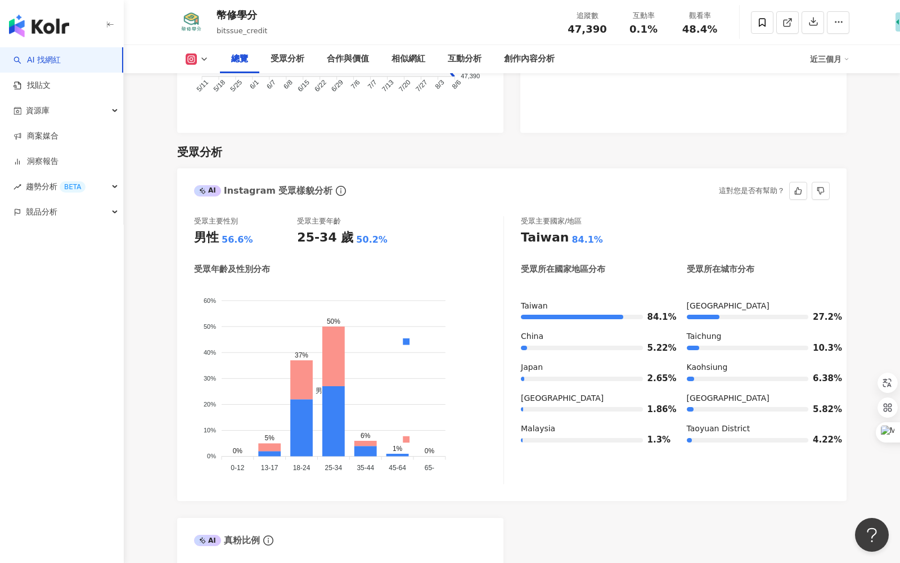
scroll to position [907, 0]
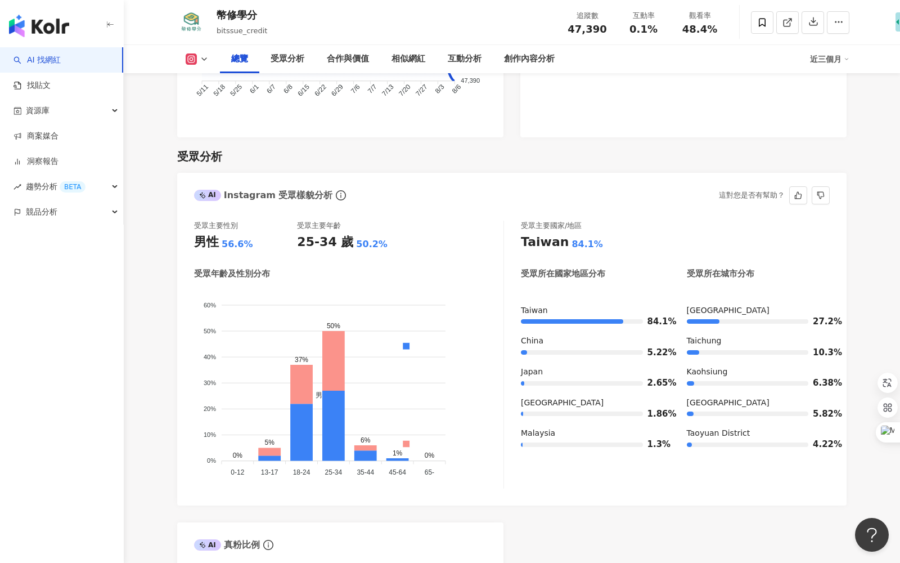
click at [336, 193] on icon "info-circle" at bounding box center [341, 195] width 10 height 10
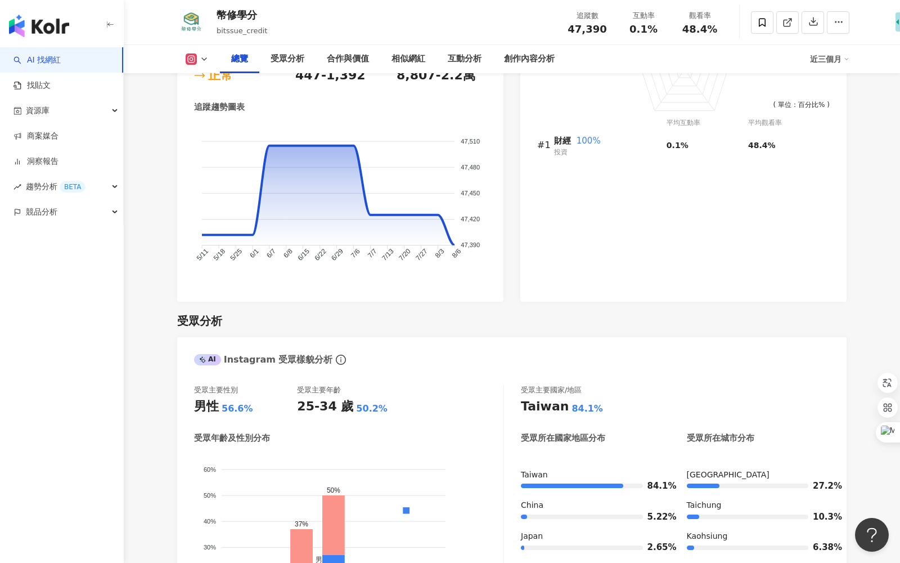
scroll to position [0, 0]
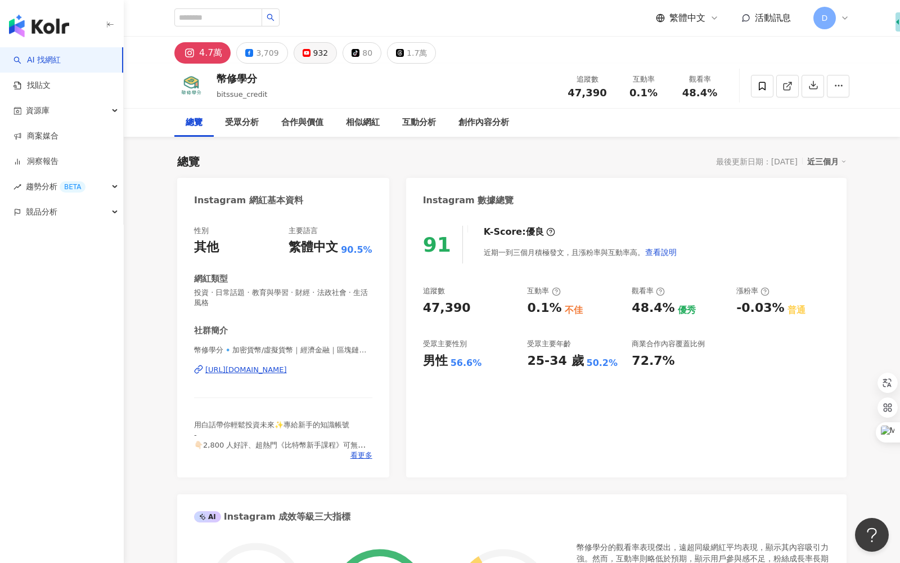
click at [313, 57] on div "932" at bounding box center [320, 53] width 15 height 16
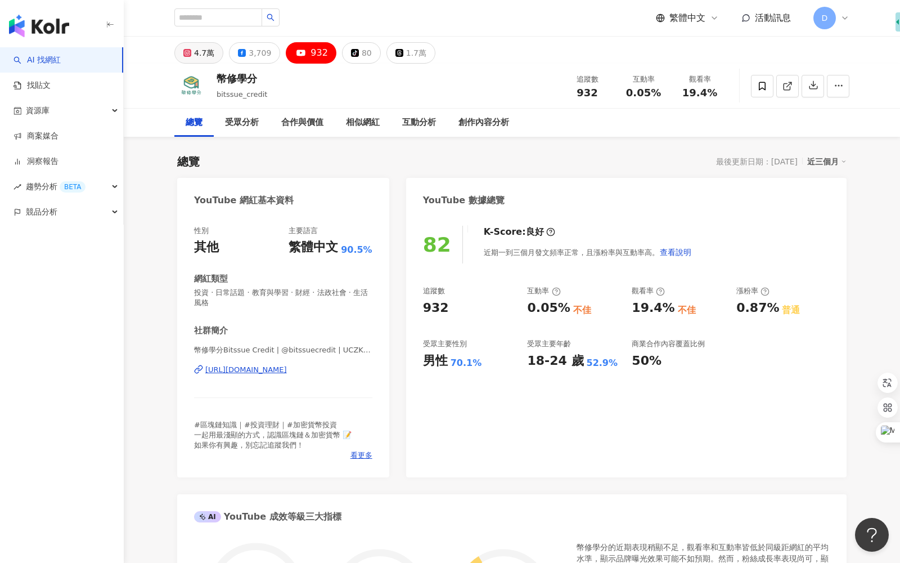
click at [187, 53] on icon at bounding box center [188, 53] width 2 height 2
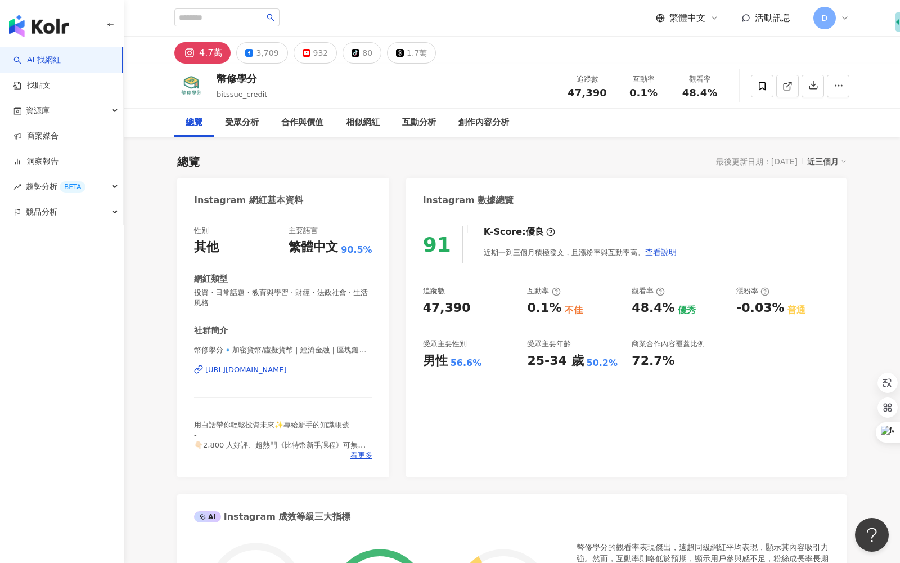
click at [32, 203] on span "競品分析" at bounding box center [42, 211] width 32 height 25
click at [74, 240] on link "品牌帳號分析" at bounding box center [50, 237] width 47 height 11
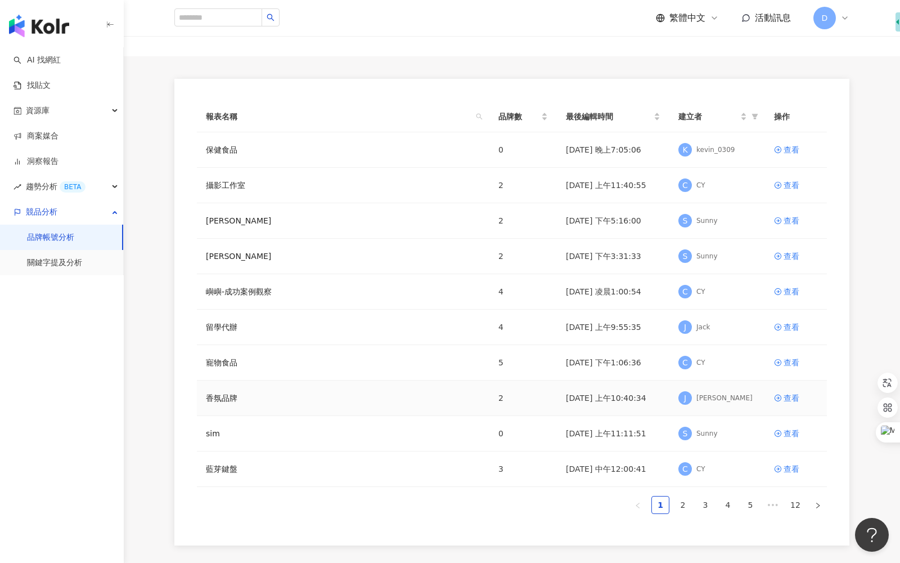
scroll to position [104, 0]
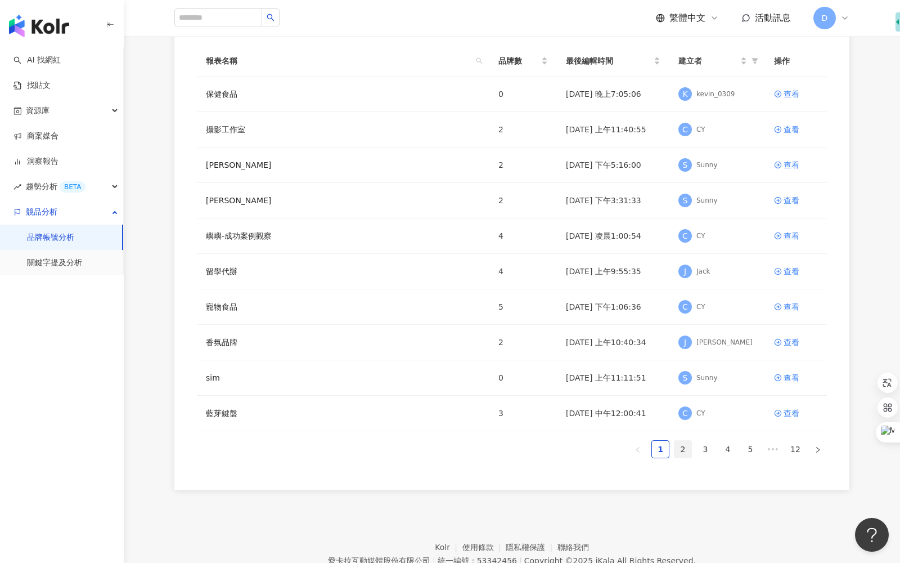
click at [686, 443] on link "2" at bounding box center [682, 448] width 17 height 17
click at [703, 448] on link "3" at bounding box center [705, 448] width 17 height 17
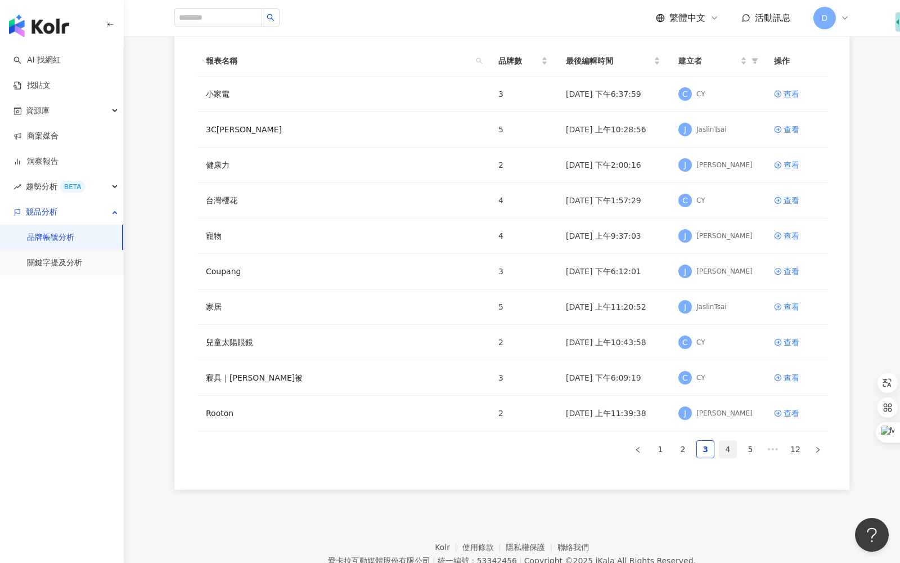
click at [728, 453] on link "4" at bounding box center [727, 448] width 17 height 17
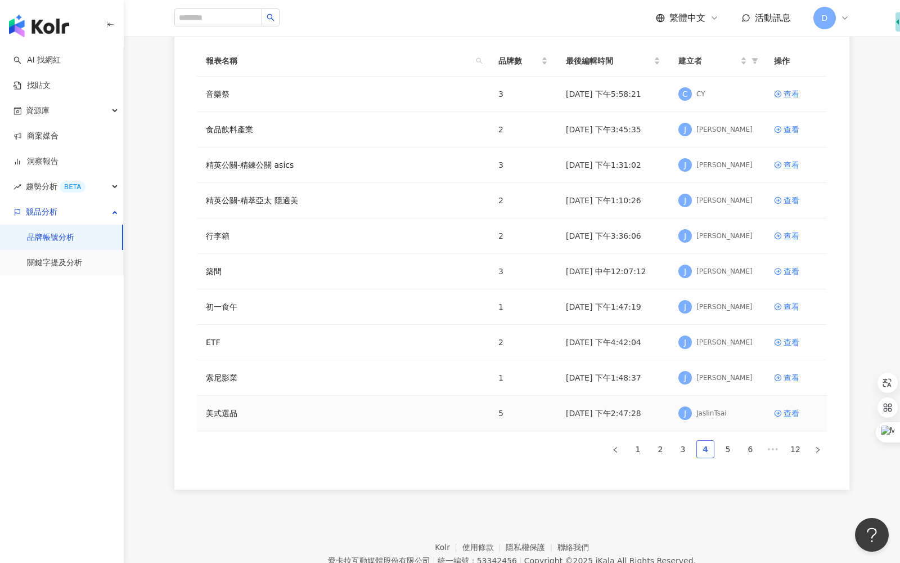
scroll to position [0, 0]
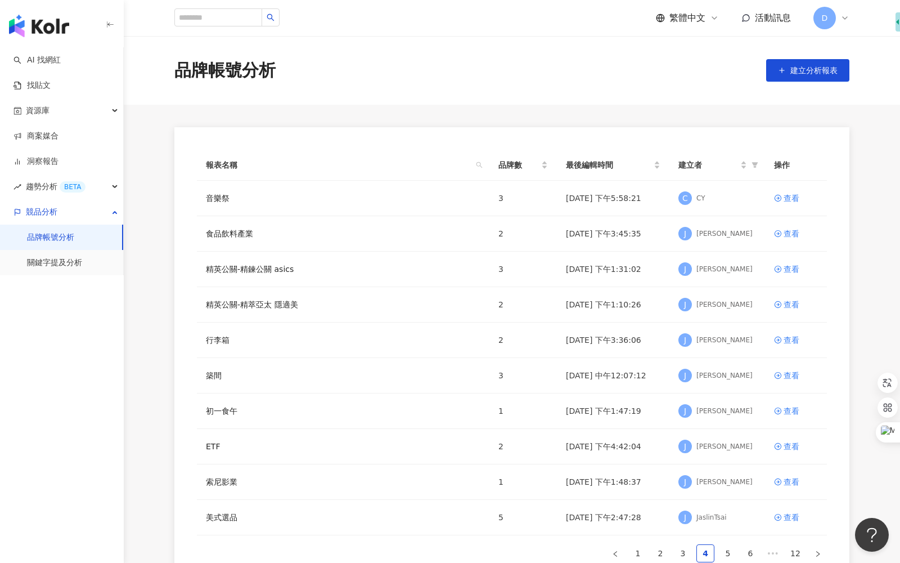
click at [827, 26] on span "D" at bounding box center [824, 18] width 23 height 23
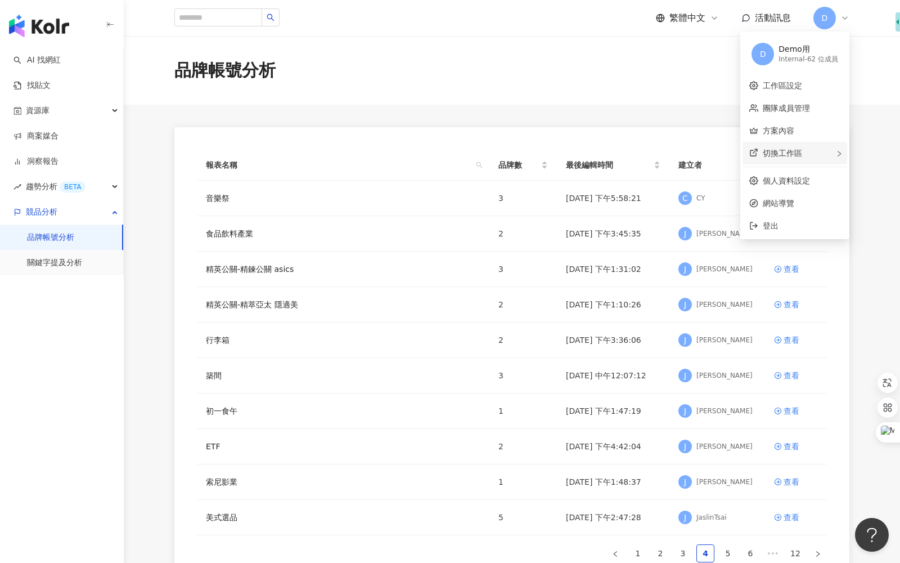
click at [806, 153] on div "切換工作區" at bounding box center [795, 153] width 105 height 23
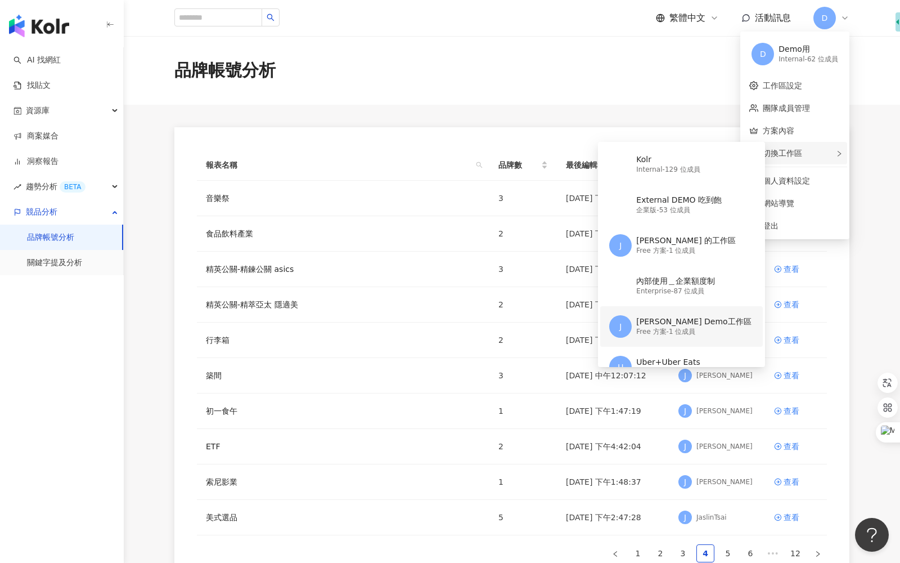
scroll to position [60, 0]
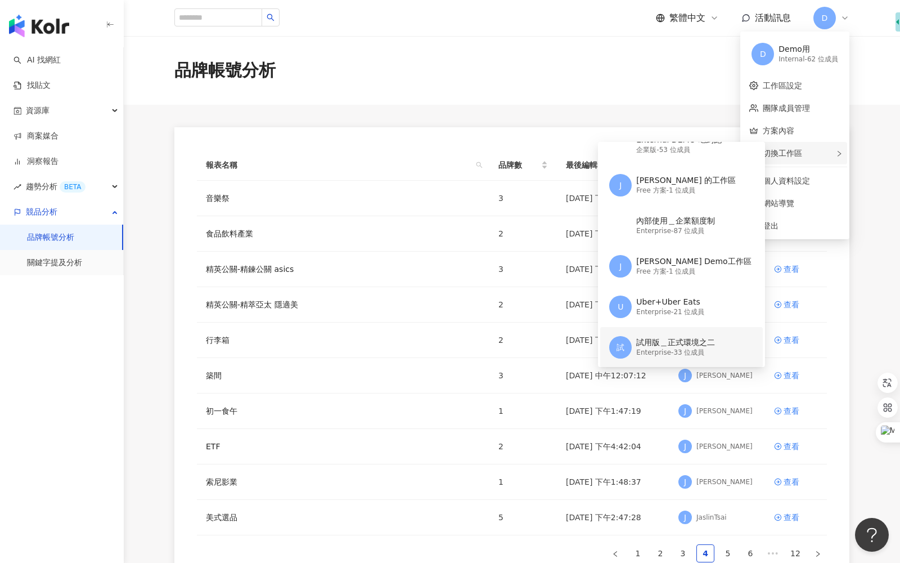
click at [660, 345] on div "試用版＿正式環境之二" at bounding box center [675, 342] width 79 height 11
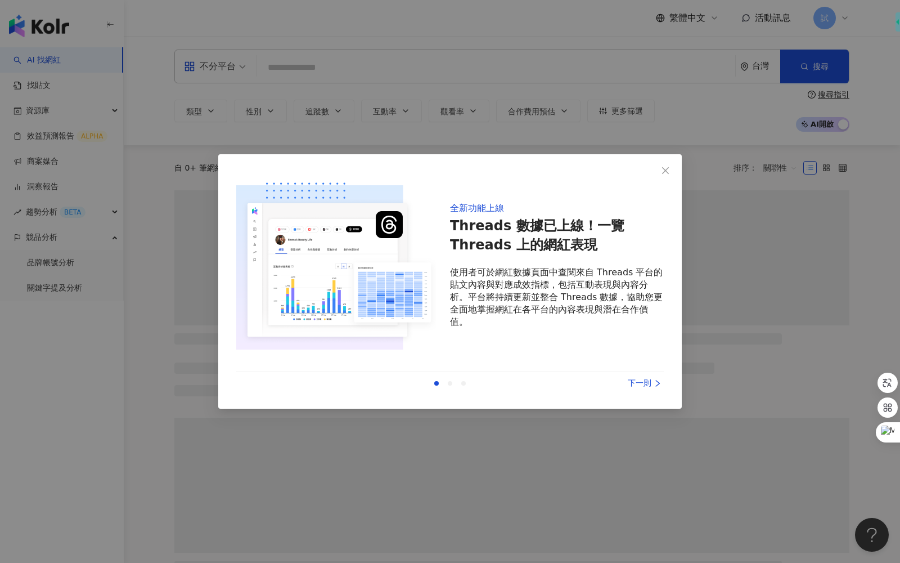
click at [664, 177] on button "Close" at bounding box center [665, 170] width 23 height 23
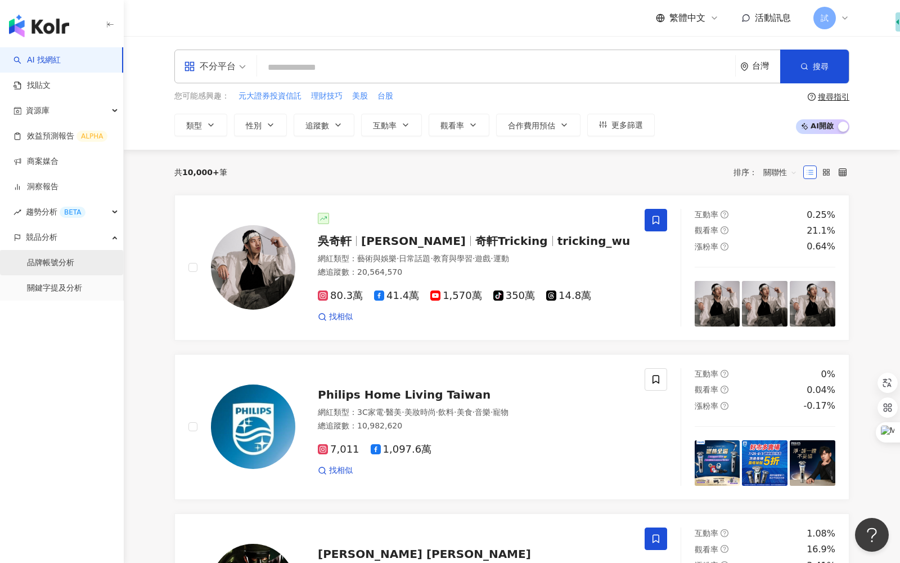
click at [74, 261] on link "品牌帳號分析" at bounding box center [50, 262] width 47 height 11
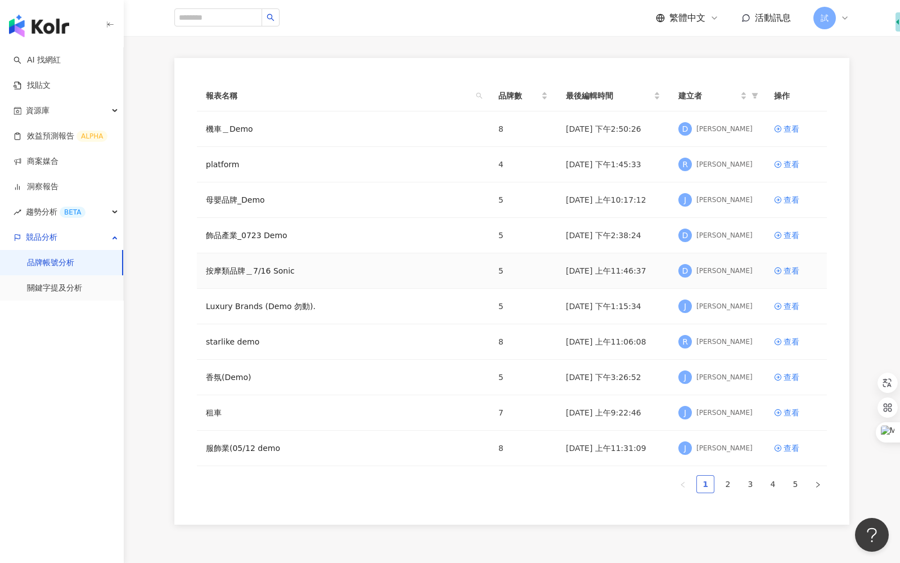
scroll to position [83, 0]
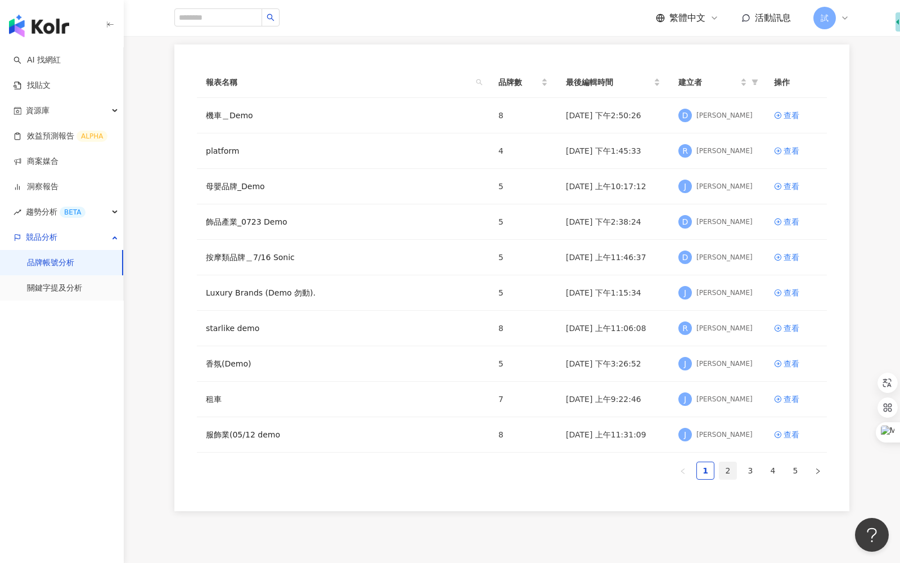
click at [722, 471] on link "2" at bounding box center [727, 470] width 17 height 17
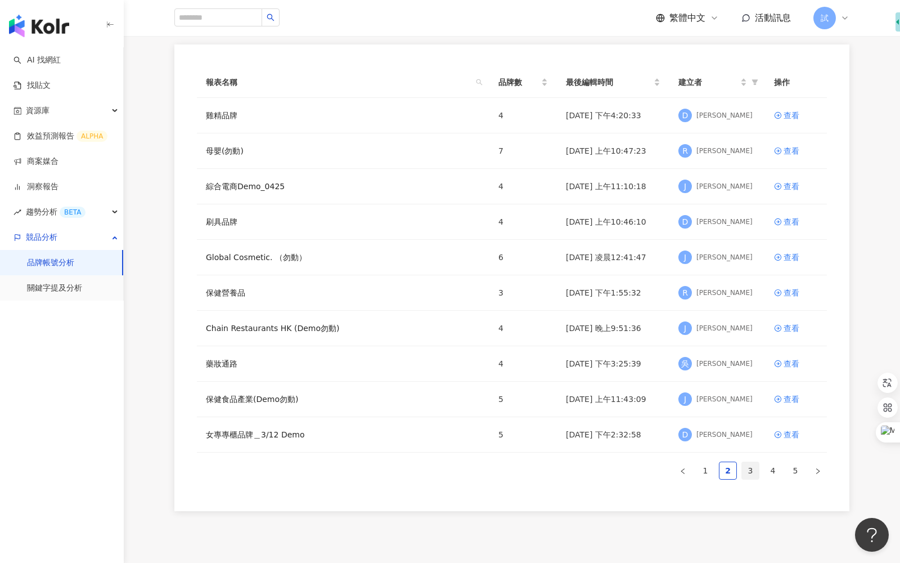
click at [751, 475] on li "3" at bounding box center [750, 470] width 18 height 18
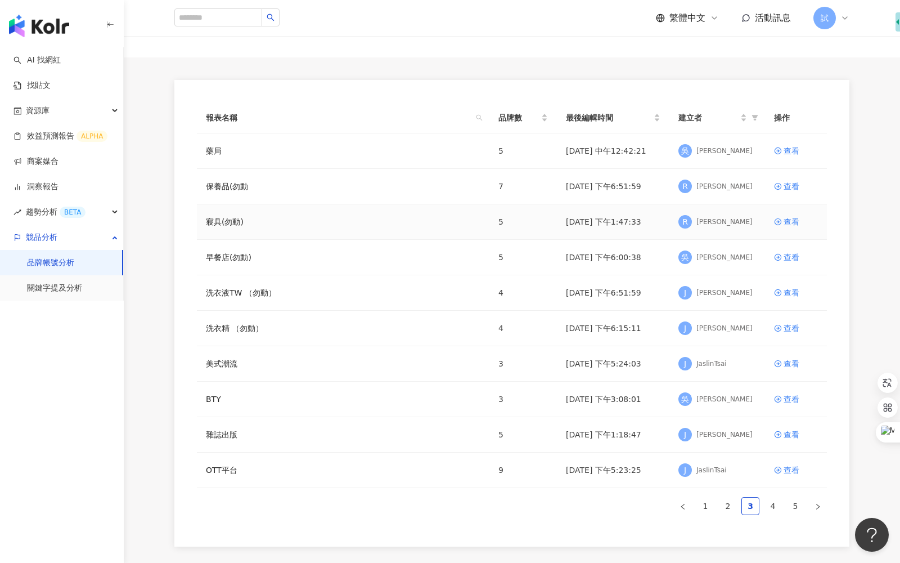
scroll to position [45, 0]
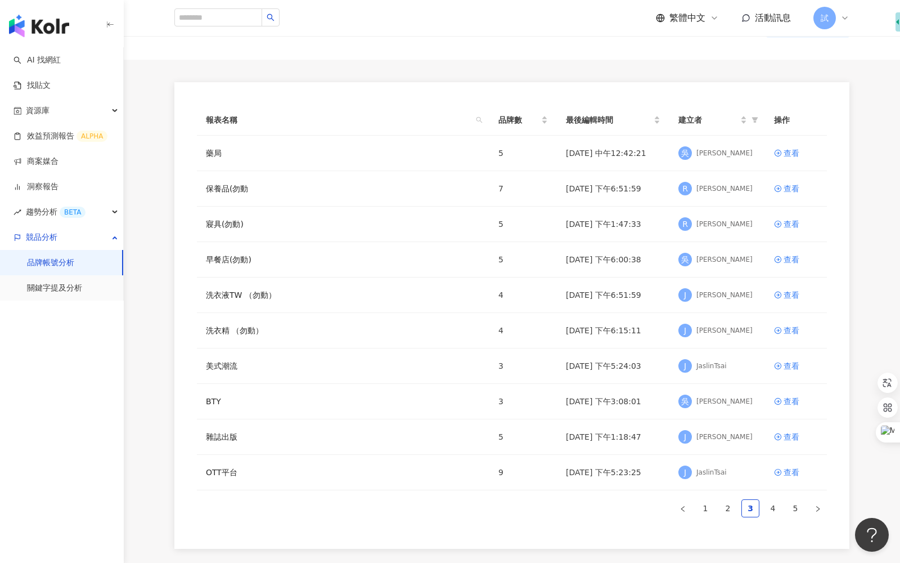
click at [822, 14] on span "試" at bounding box center [825, 18] width 8 height 12
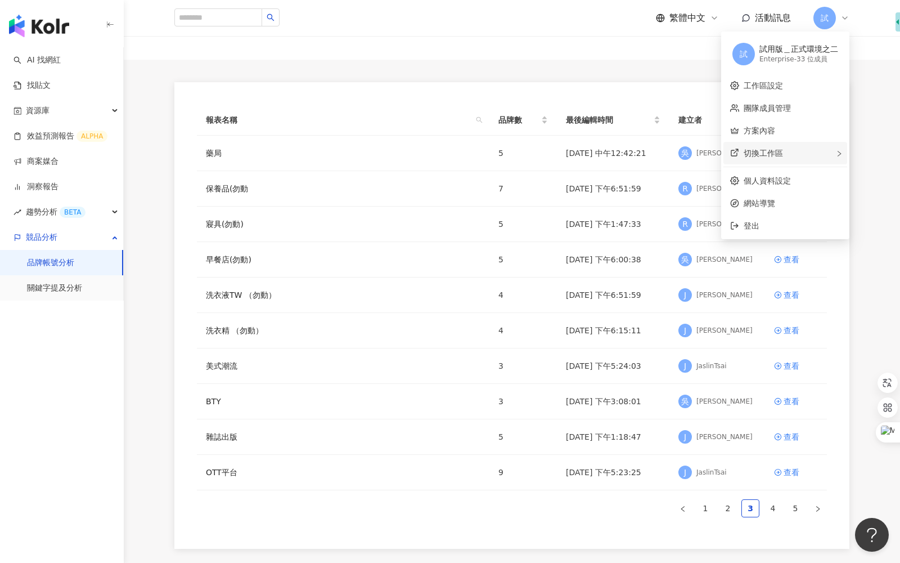
click at [811, 145] on div "切換工作區" at bounding box center [785, 153] width 124 height 23
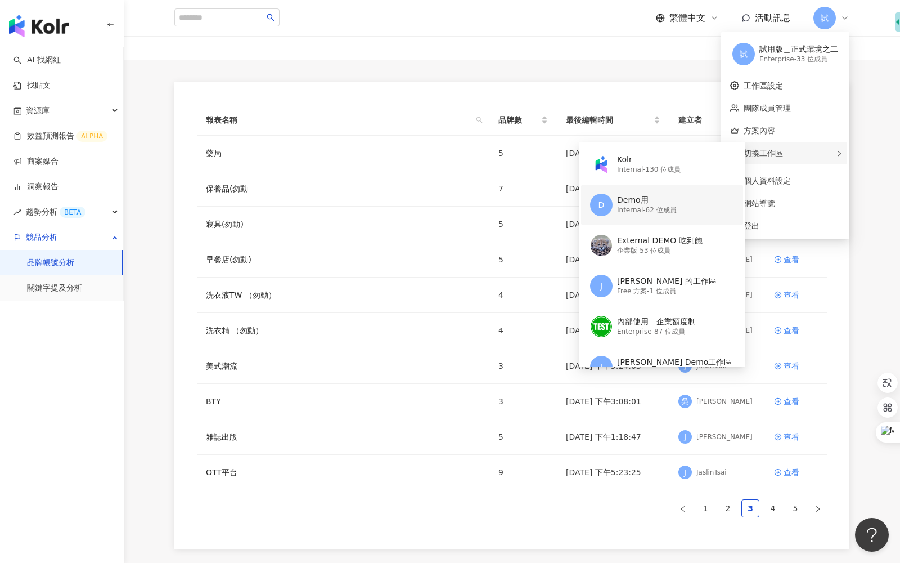
click at [670, 200] on div "Demo用" at bounding box center [647, 200] width 60 height 11
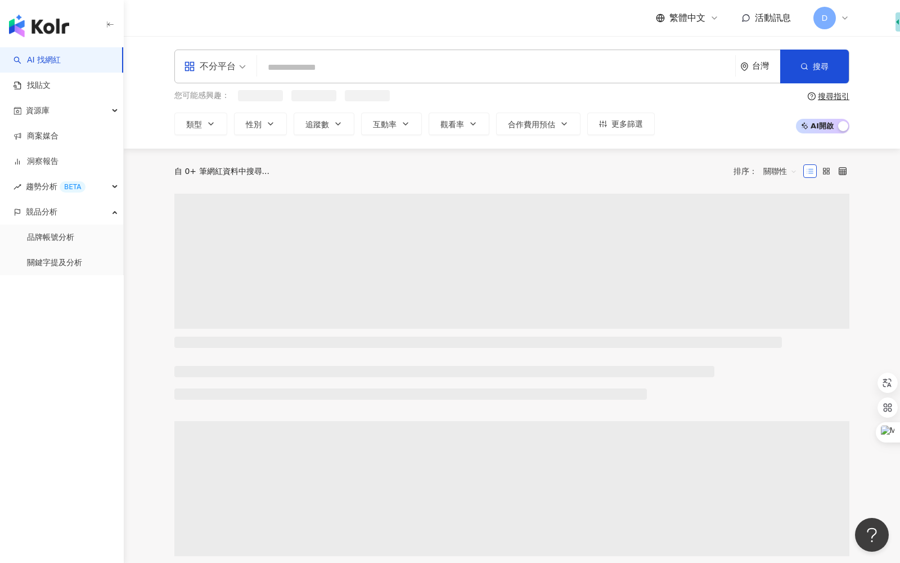
click at [74, 261] on div "AI 找網紅 找貼文 資源庫 商案媒合 洞察報告 趨勢分析 BETA 競品分析 品牌帳號分析 關鍵字提及分析" at bounding box center [62, 304] width 124 height 515
click at [74, 242] on link "品牌帳號分析" at bounding box center [50, 237] width 47 height 11
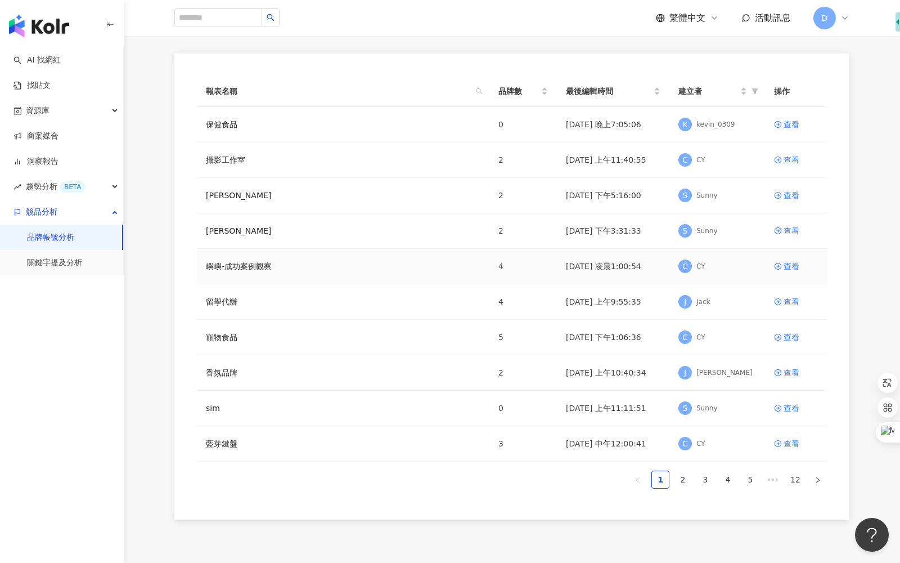
scroll to position [74, 0]
click at [686, 475] on link "2" at bounding box center [682, 478] width 17 height 17
click at [701, 480] on link "3" at bounding box center [705, 478] width 17 height 17
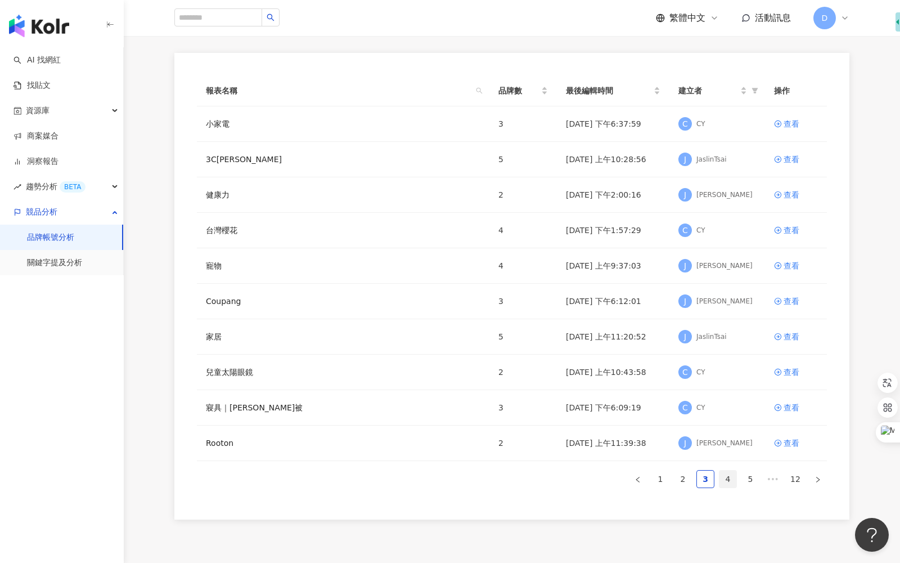
click at [725, 480] on link "4" at bounding box center [727, 478] width 17 height 17
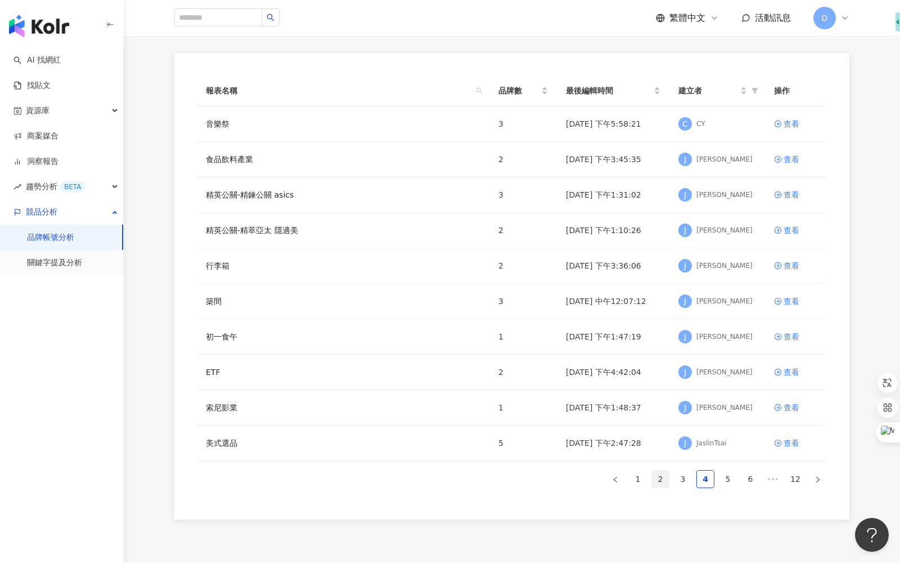
click at [654, 480] on link "2" at bounding box center [660, 478] width 17 height 17
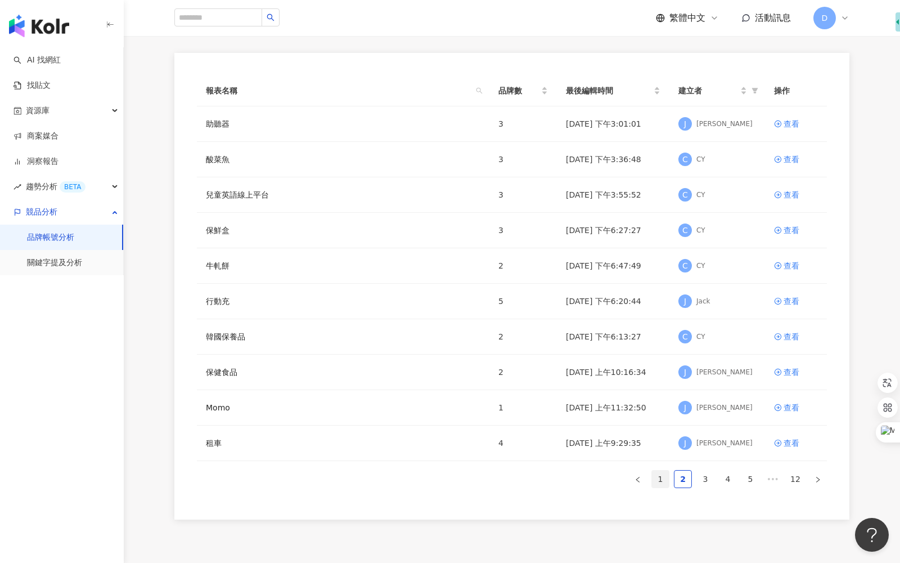
click at [657, 478] on link "1" at bounding box center [660, 478] width 17 height 17
click at [71, 268] on link "關鍵字提及分析" at bounding box center [54, 262] width 55 height 11
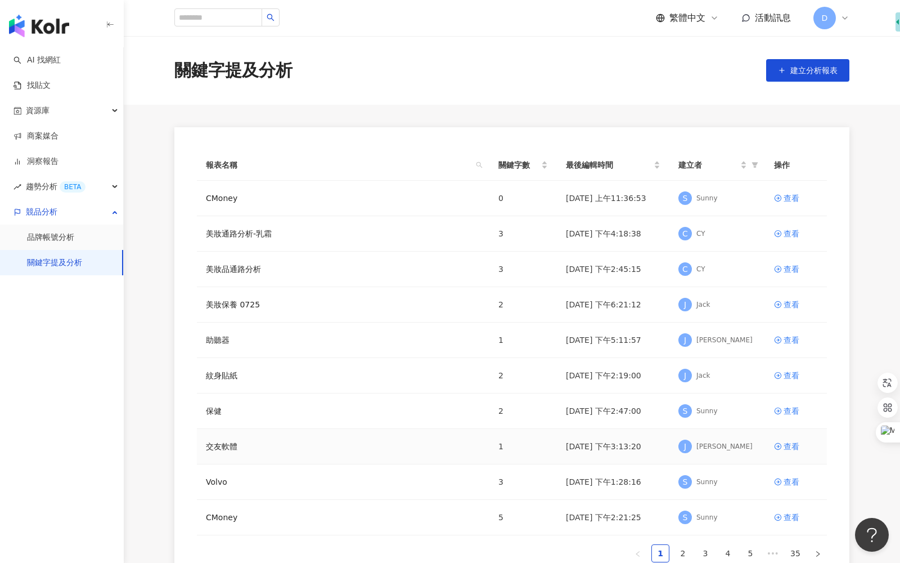
scroll to position [7, 0]
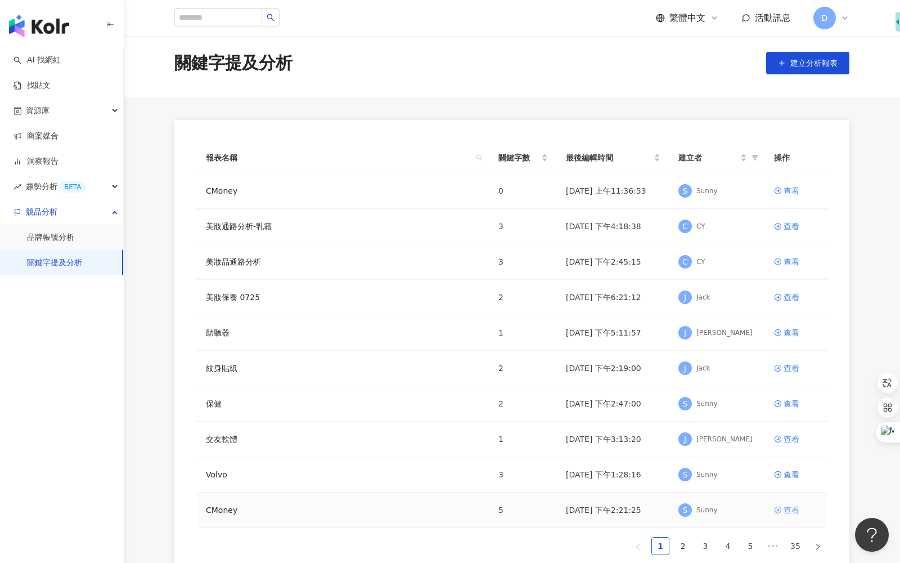
click at [788, 511] on div "查看" at bounding box center [792, 509] width 16 height 12
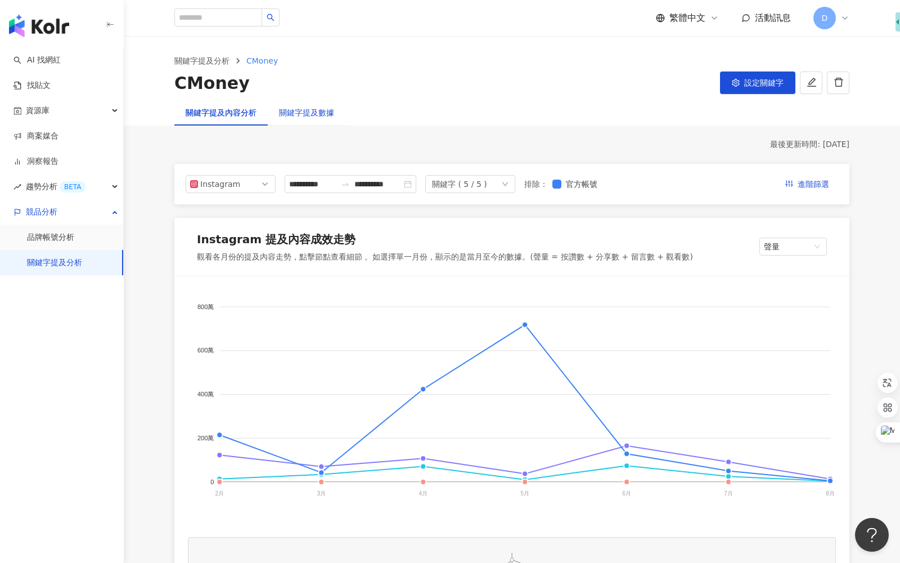
click at [314, 111] on div "關鍵字提及數據" at bounding box center [306, 112] width 55 height 12
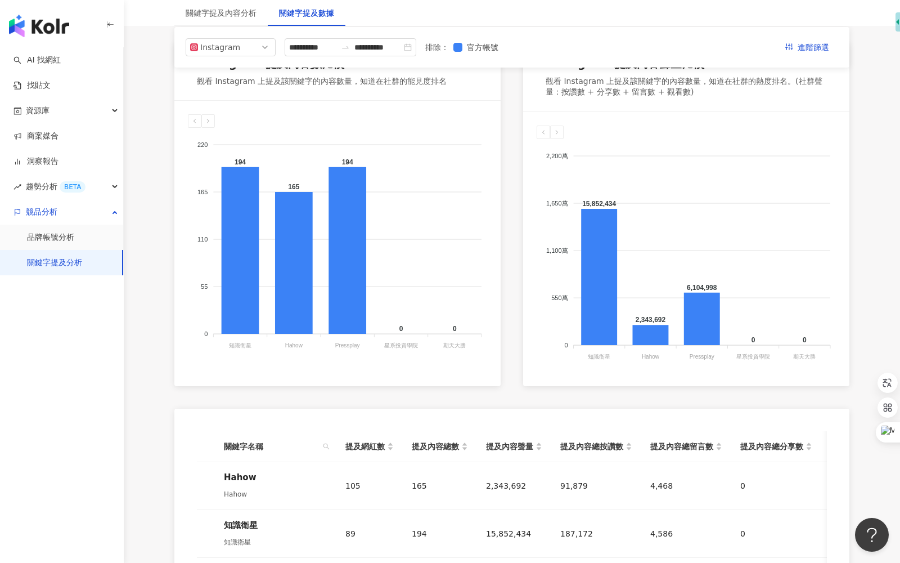
scroll to position [36, 0]
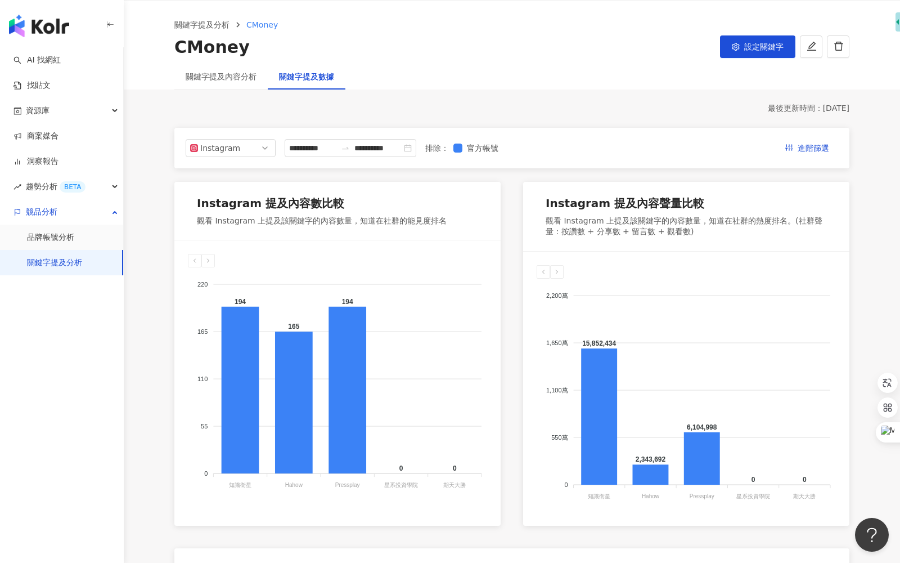
click at [259, 77] on div "關鍵字提及內容分析" at bounding box center [220, 77] width 93 height 26
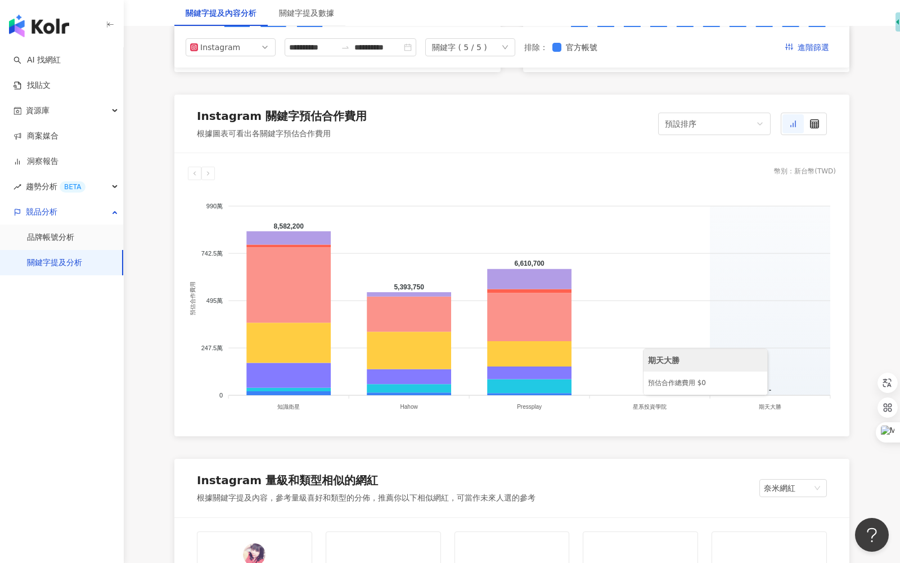
scroll to position [896, 0]
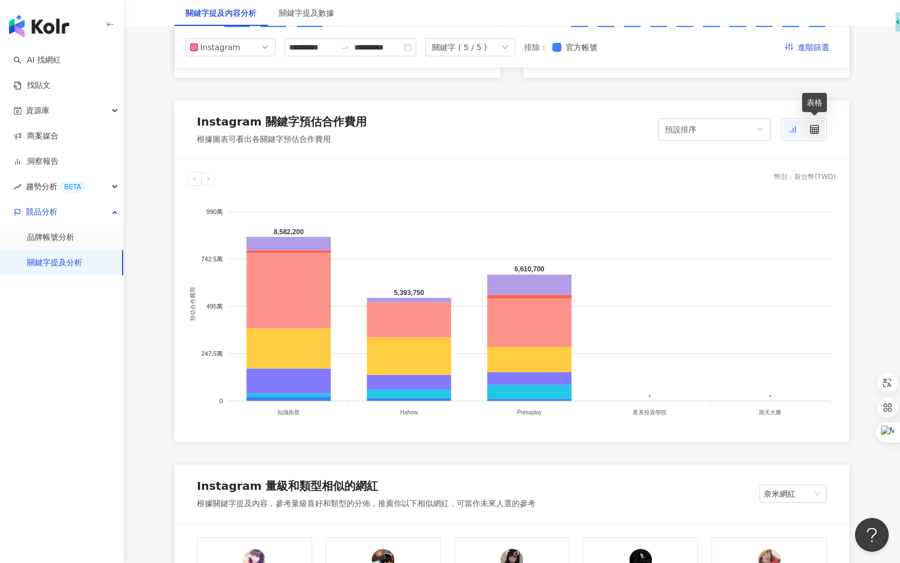
click at [824, 125] on div at bounding box center [814, 129] width 21 height 19
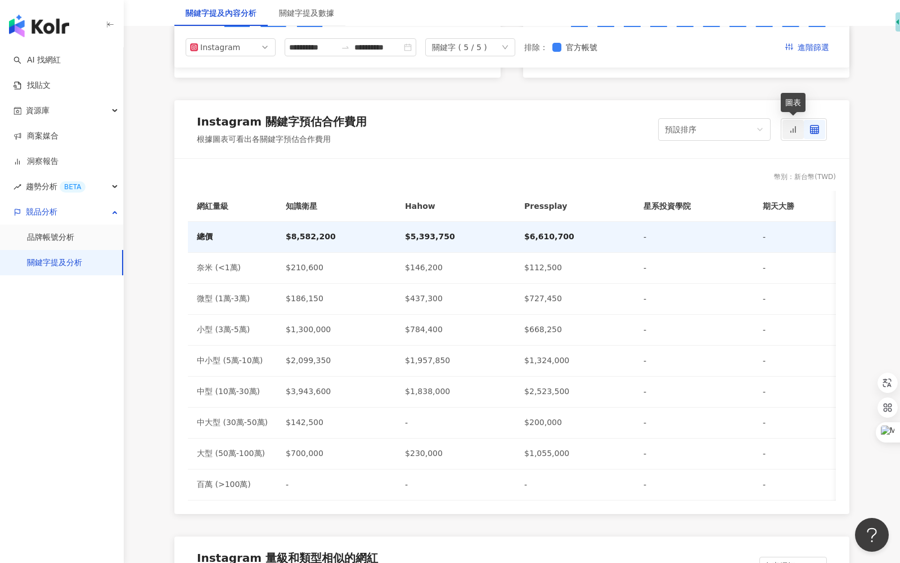
click at [795, 133] on div at bounding box center [792, 129] width 21 height 19
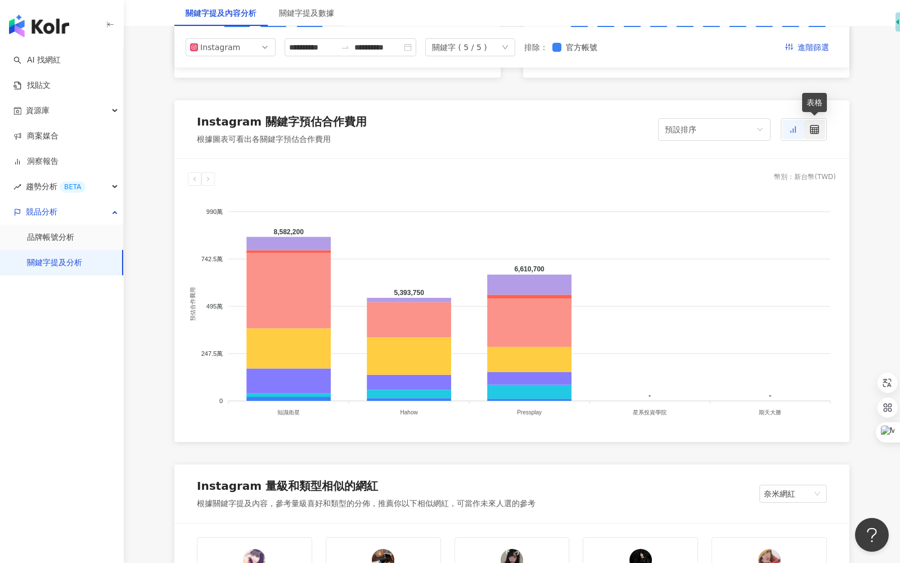
click at [816, 134] on div at bounding box center [814, 129] width 21 height 19
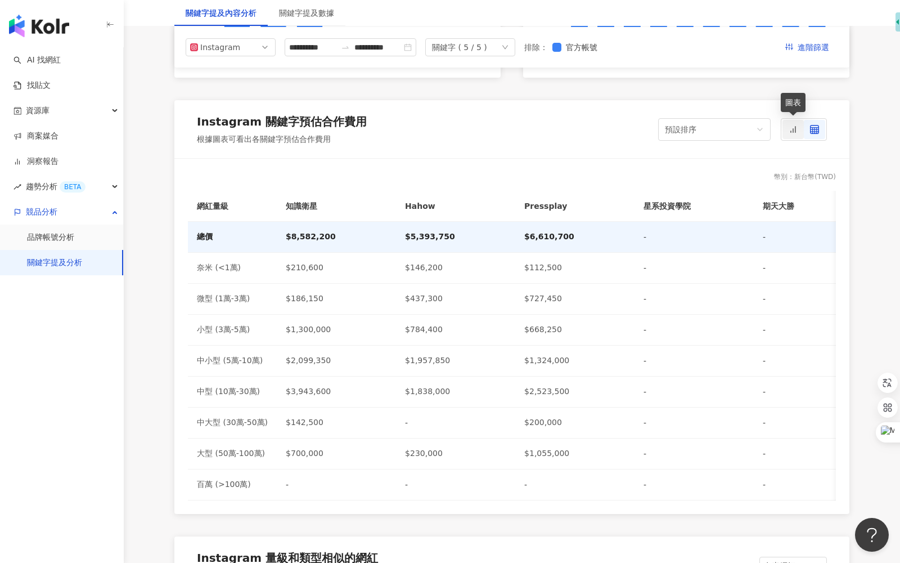
click at [795, 136] on div at bounding box center [792, 129] width 21 height 19
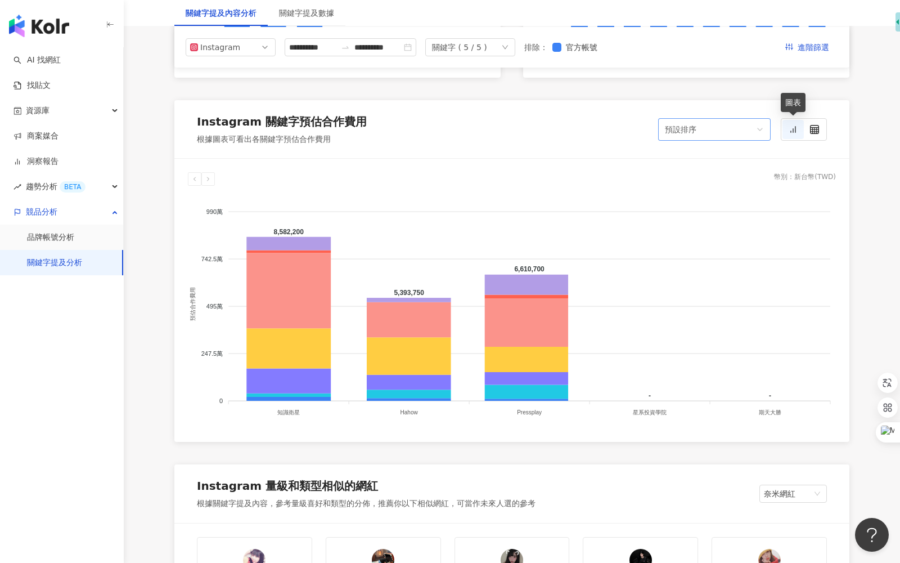
click at [754, 133] on div "預設排序" at bounding box center [709, 129] width 89 height 21
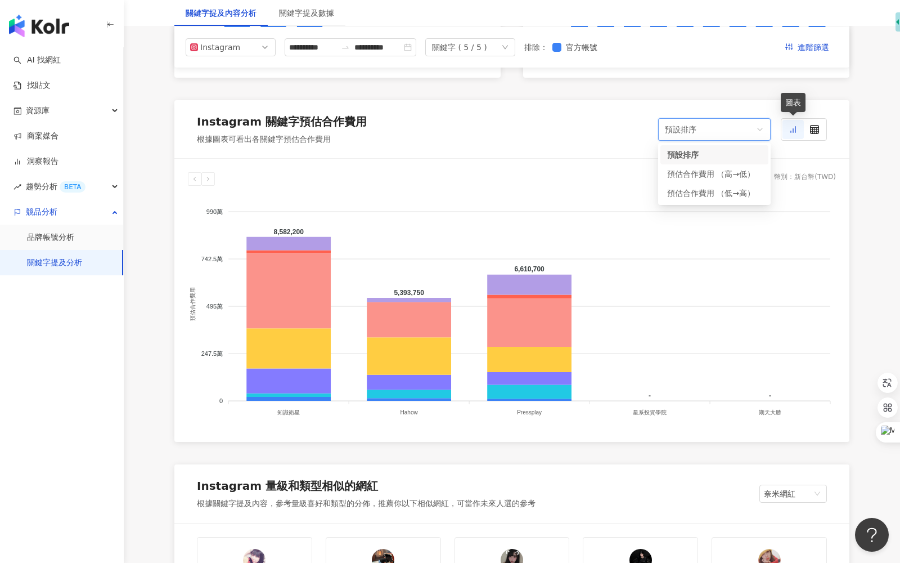
click at [797, 132] on div at bounding box center [792, 129] width 21 height 19
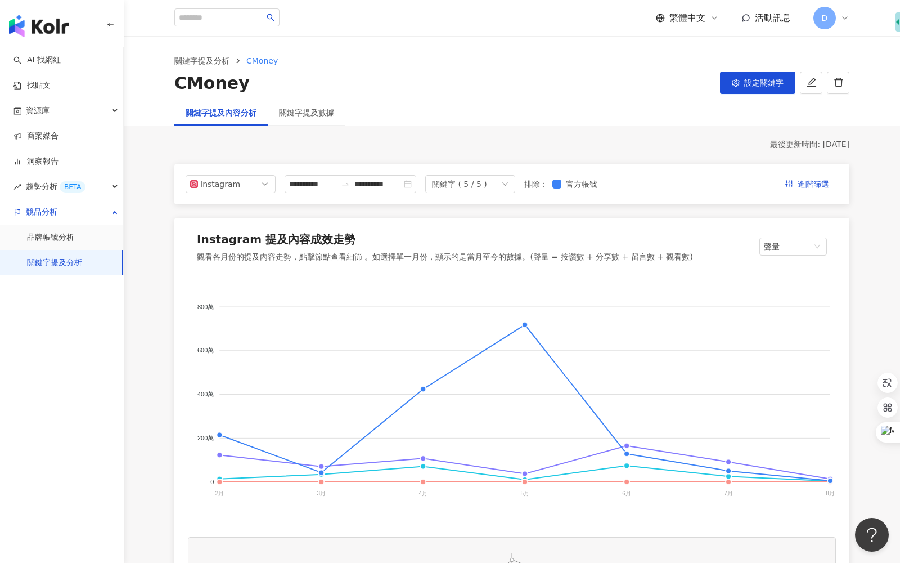
click at [320, 119] on div "關鍵字提及數據" at bounding box center [307, 113] width 78 height 26
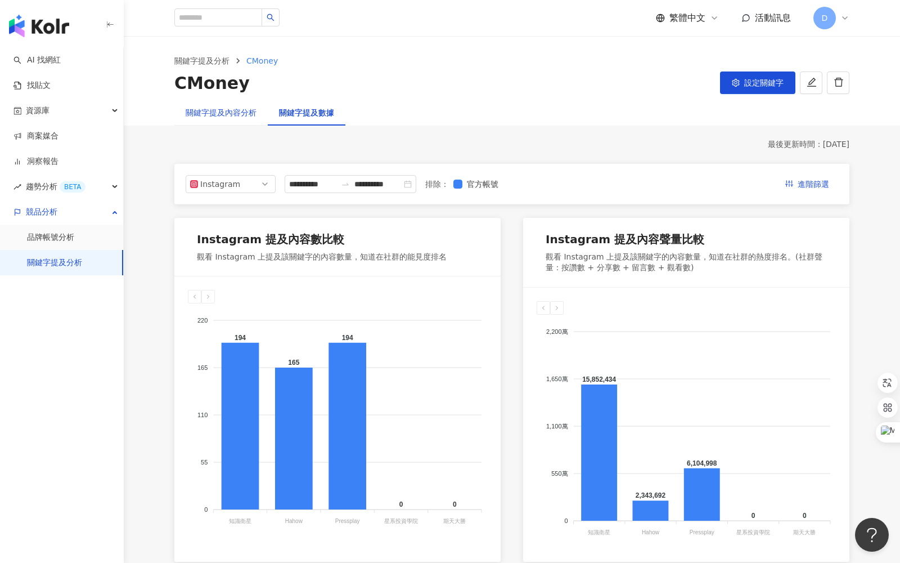
click at [238, 115] on div "關鍵字提及內容分析" at bounding box center [221, 112] width 71 height 12
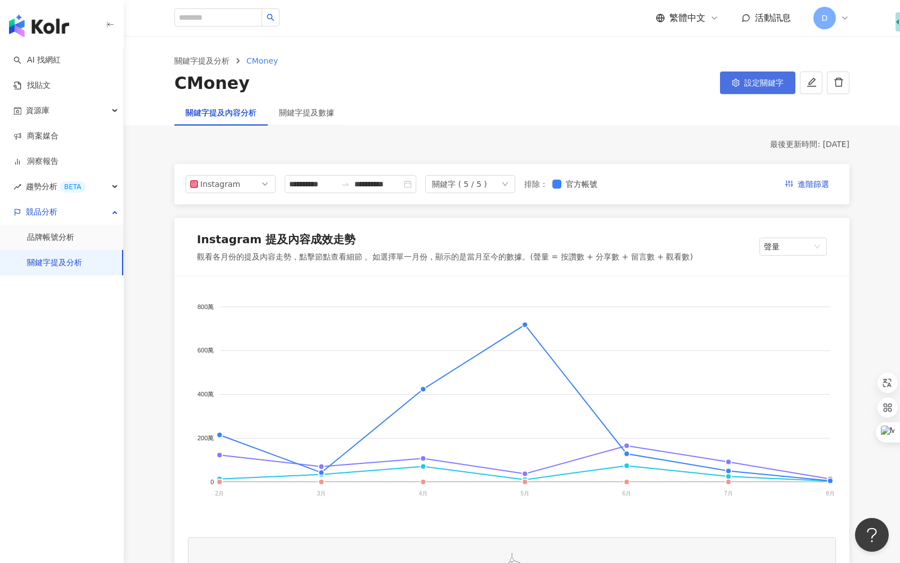
click at [763, 82] on span "設定關鍵字" at bounding box center [763, 82] width 39 height 9
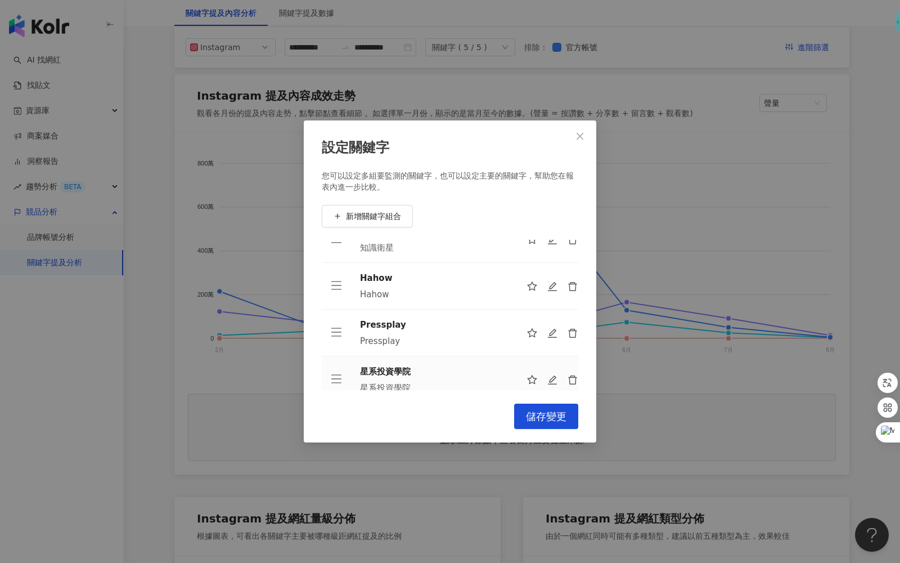
scroll to position [16, 0]
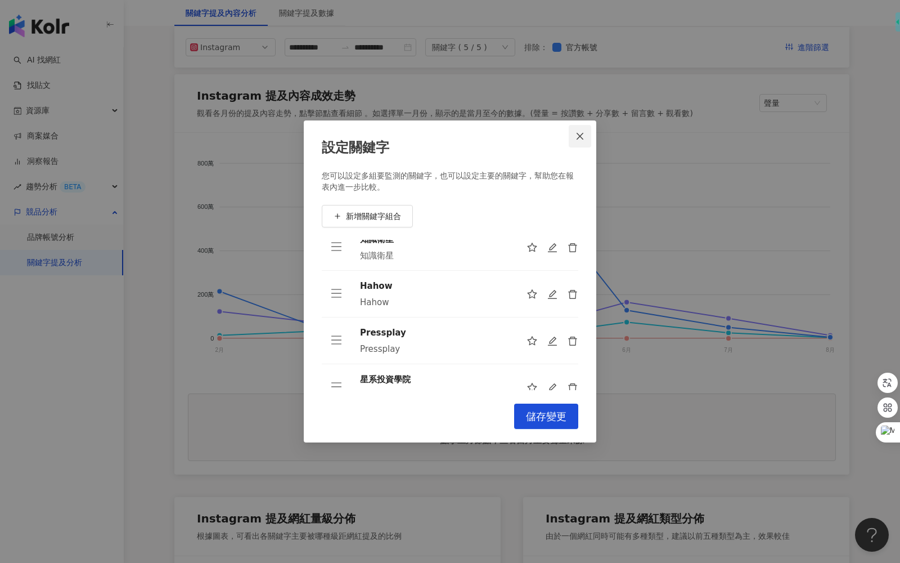
click at [579, 132] on icon "close" at bounding box center [579, 136] width 9 height 9
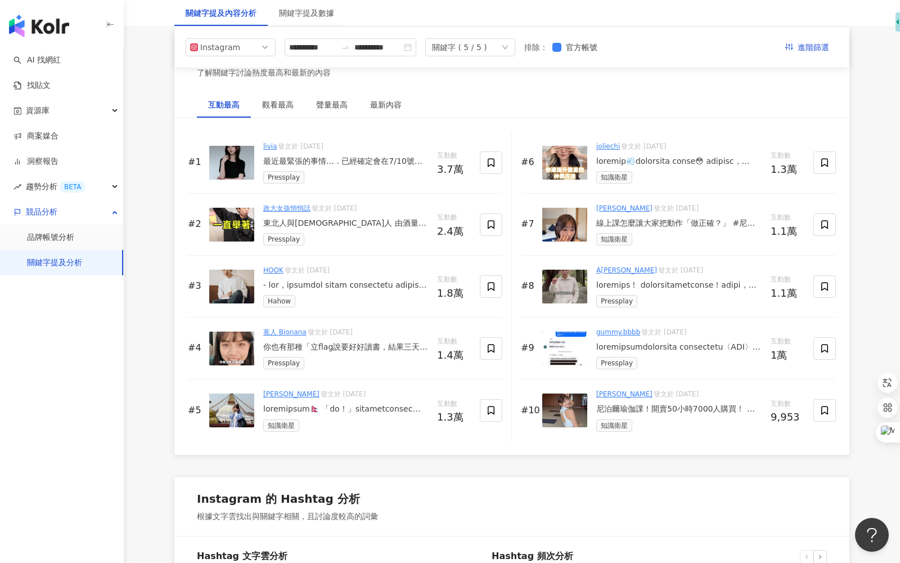
scroll to position [1673, 0]
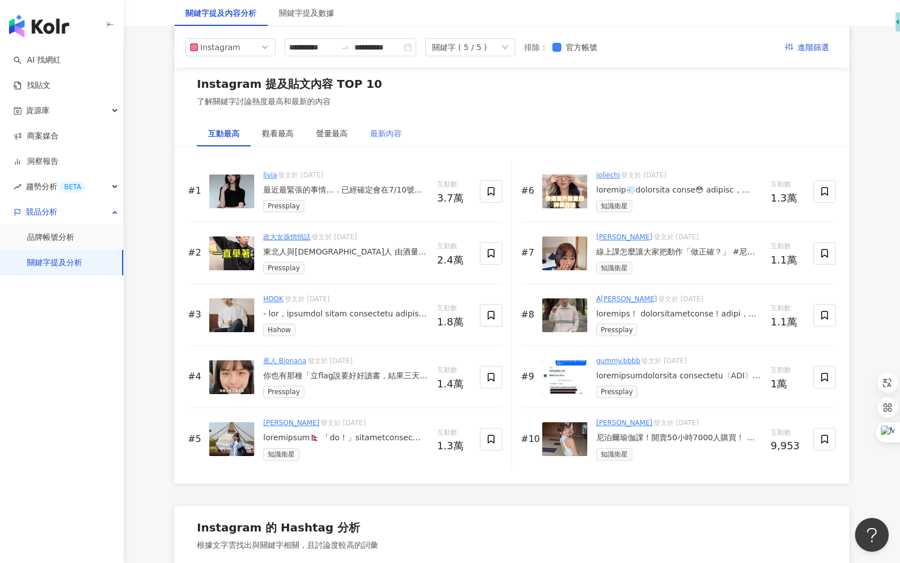
click at [383, 136] on div "最新內容" at bounding box center [386, 133] width 54 height 26
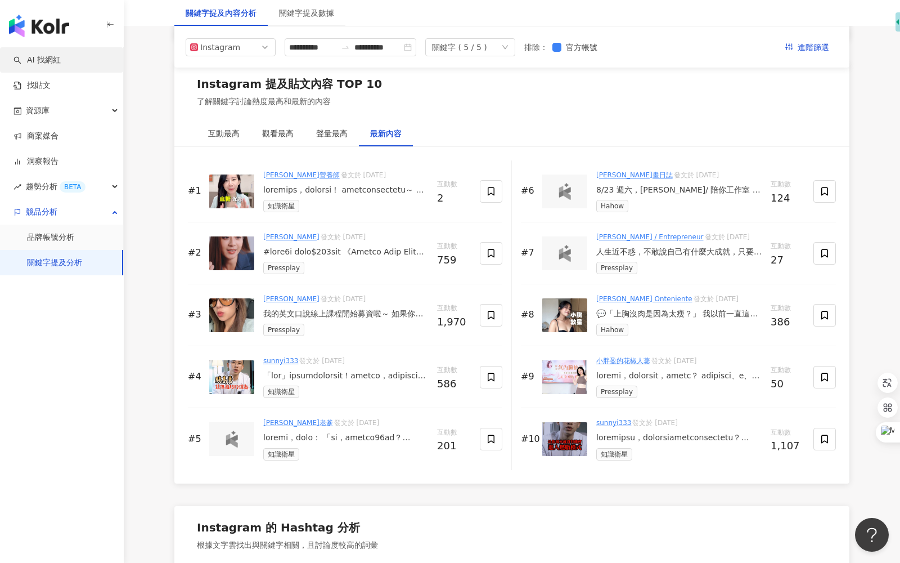
click at [61, 57] on link "AI 找網紅" at bounding box center [37, 60] width 47 height 11
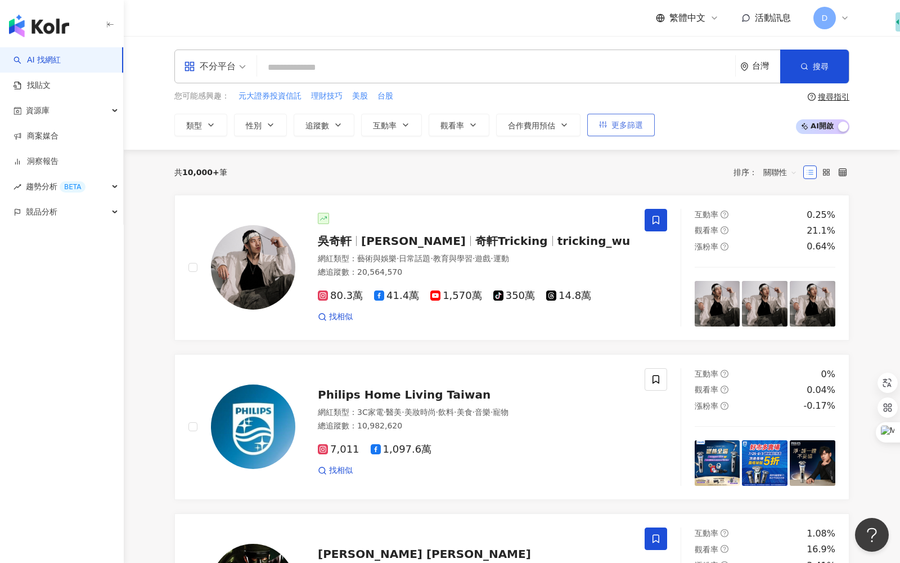
click at [621, 124] on span "更多篩選" at bounding box center [627, 124] width 32 height 9
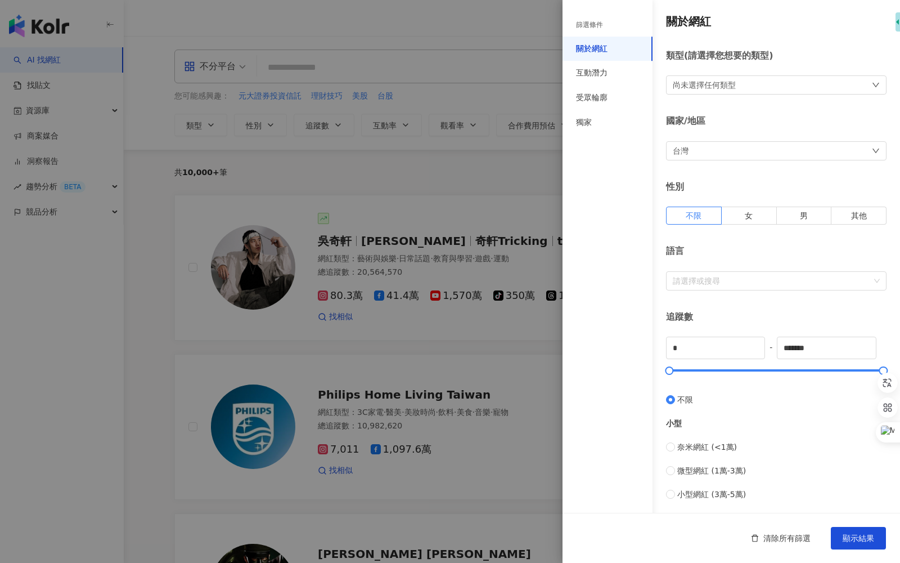
click at [494, 164] on div at bounding box center [450, 281] width 900 height 563
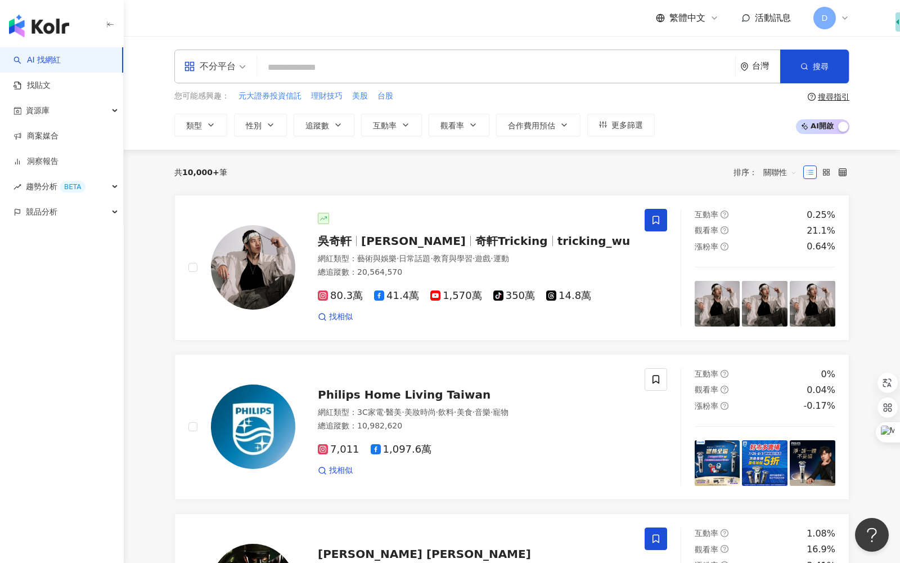
click at [492, 186] on div "共 10,000+ 筆 排序： 關聯性" at bounding box center [511, 172] width 675 height 45
click at [491, 58] on input "search" at bounding box center [496, 67] width 469 height 21
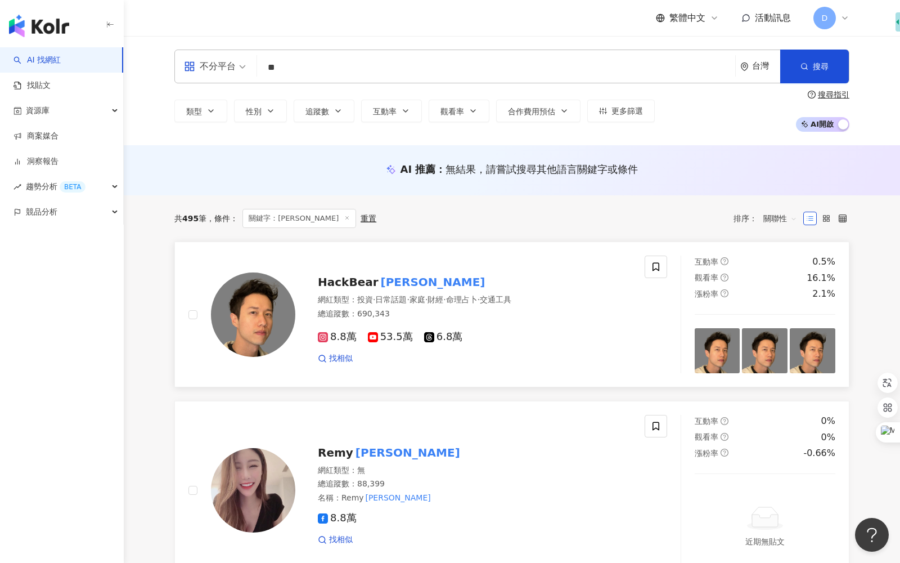
type input "**"
click at [274, 333] on img at bounding box center [253, 314] width 84 height 84
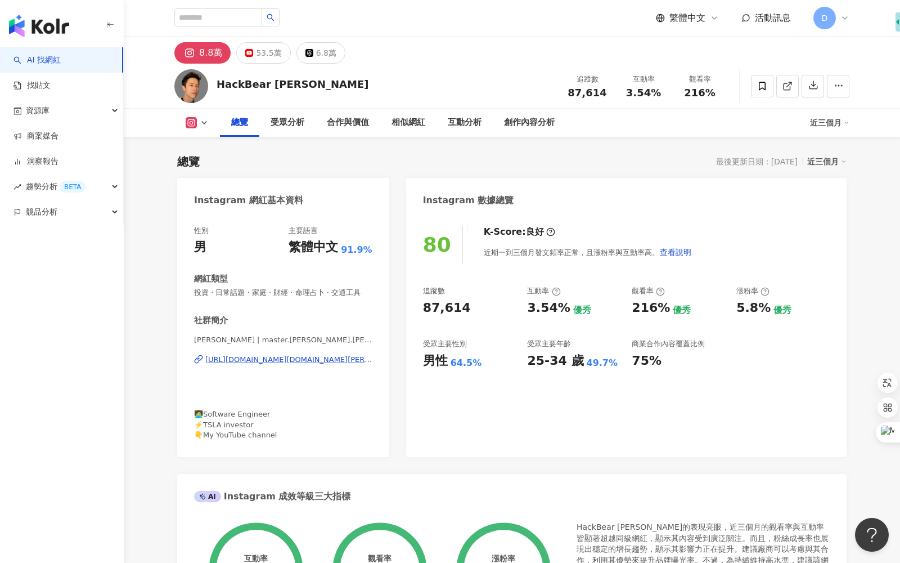
click at [834, 23] on span "D" at bounding box center [824, 18] width 23 height 23
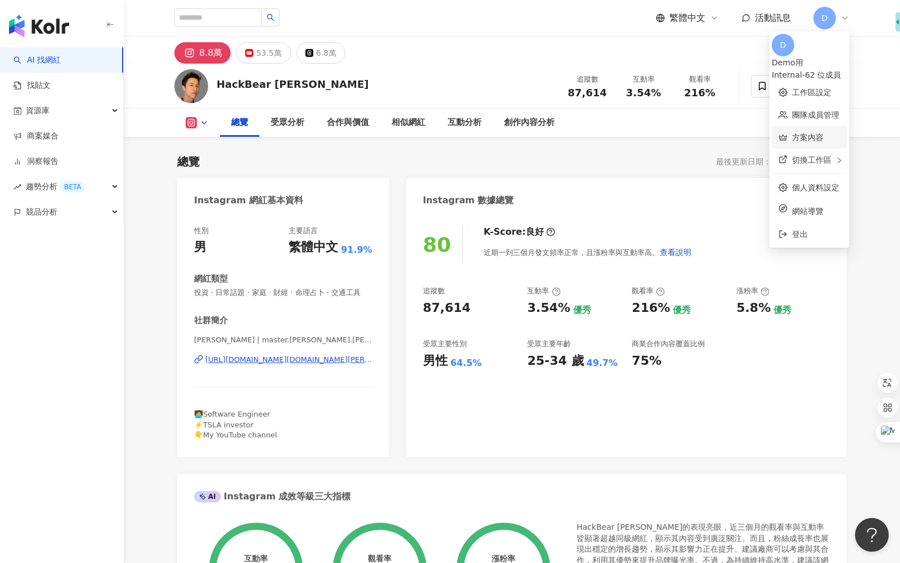
click at [802, 133] on link "方案內容" at bounding box center [808, 137] width 32 height 9
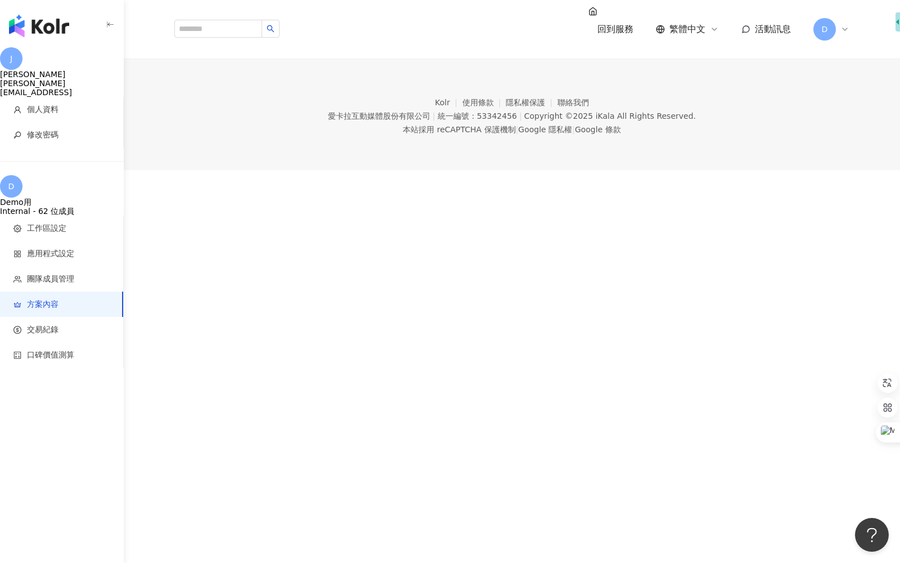
click at [844, 18] on div "D" at bounding box center [831, 29] width 36 height 23
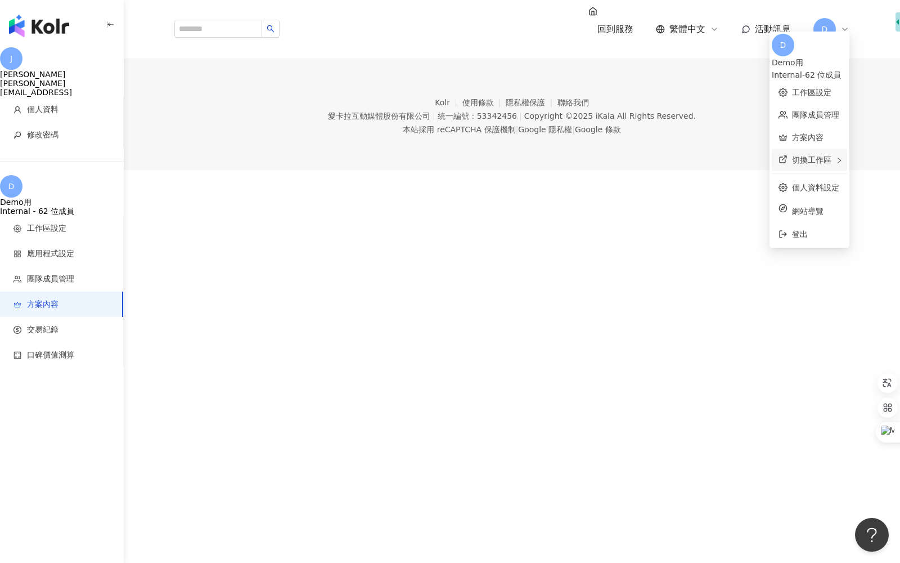
click at [823, 154] on div "切換工作區" at bounding box center [809, 160] width 75 height 23
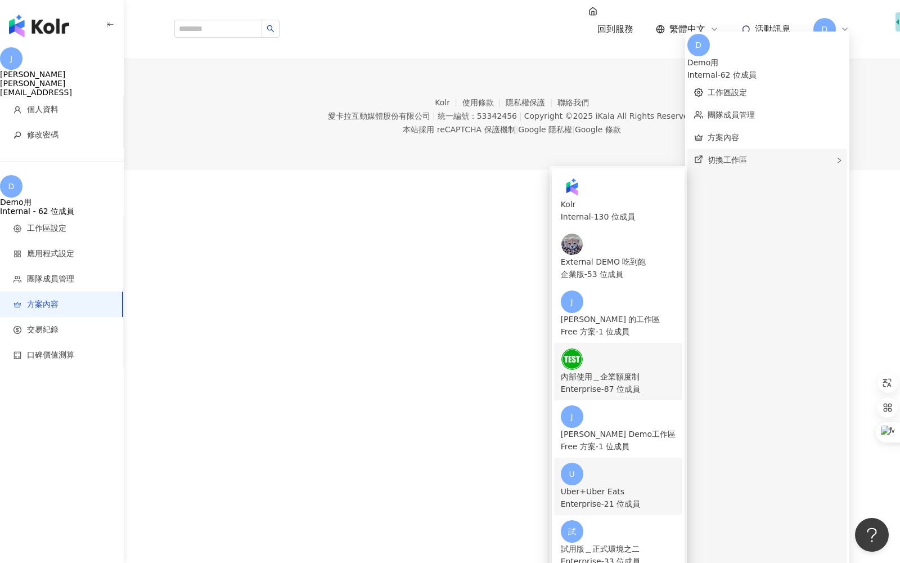
scroll to position [88, 0]
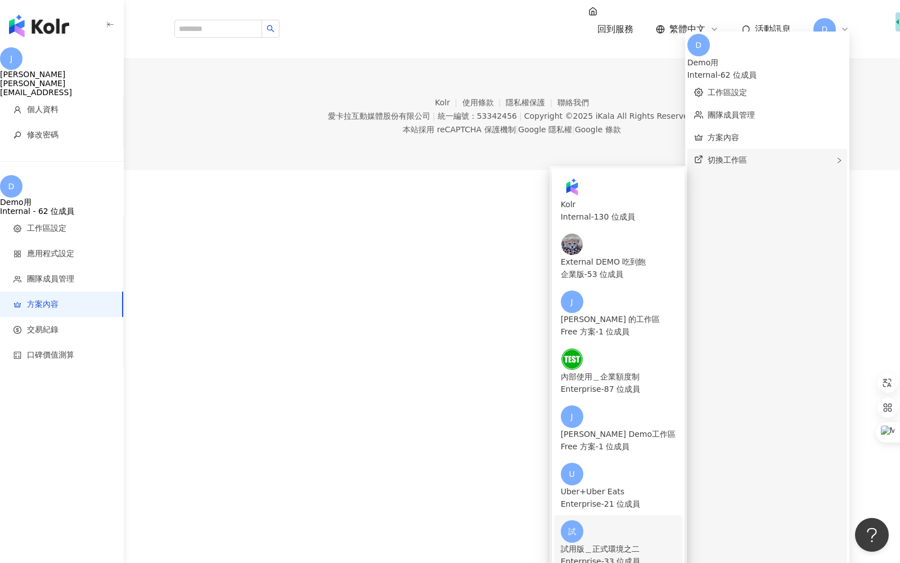
click at [667, 555] on div "Enterprise - 33 位成員" at bounding box center [618, 561] width 115 height 12
